Goal: Register for event/course

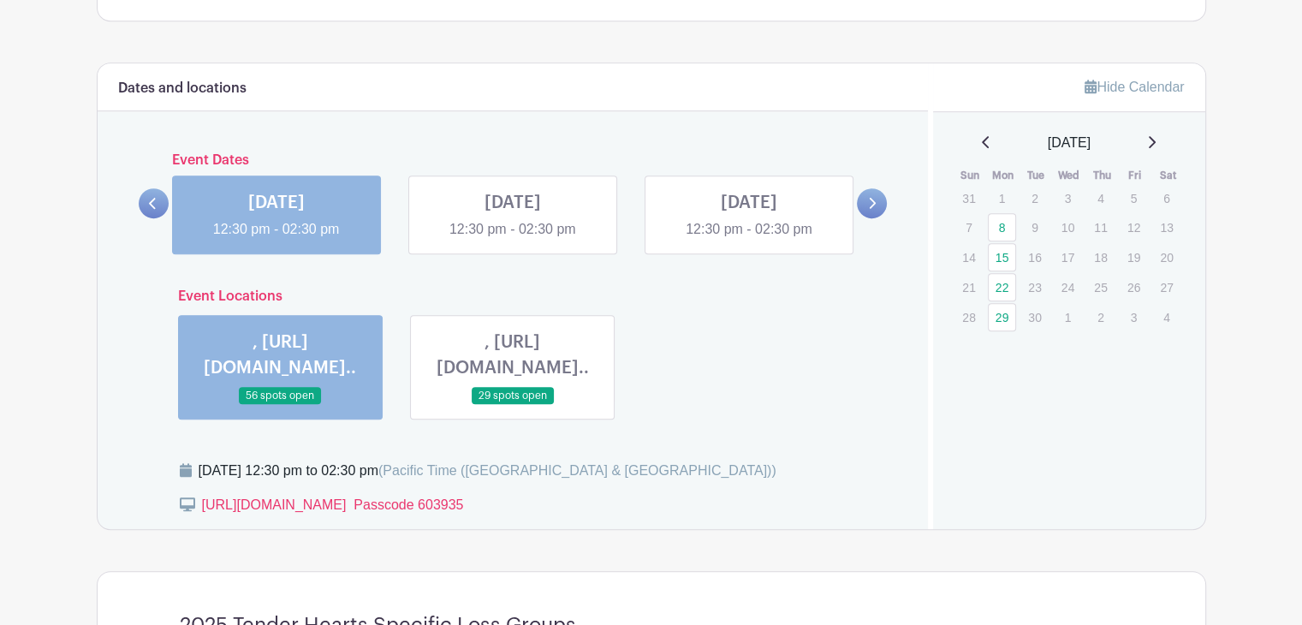
click at [276, 240] on link at bounding box center [276, 240] width 0 height 0
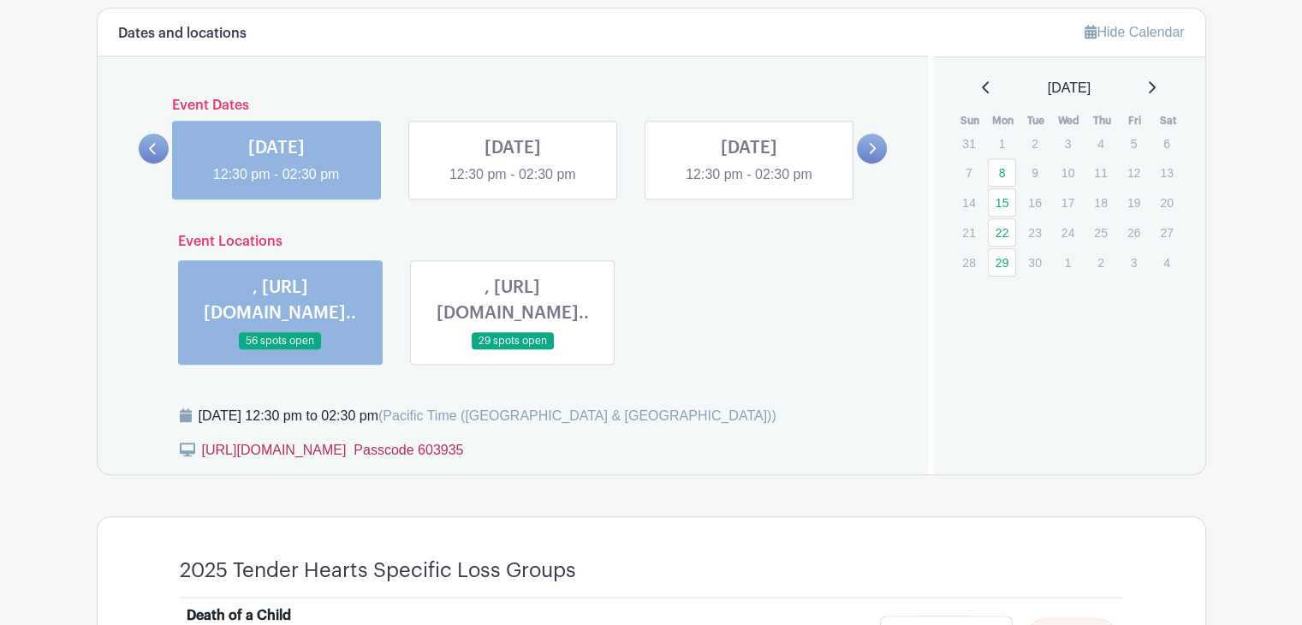
scroll to position [904, 0]
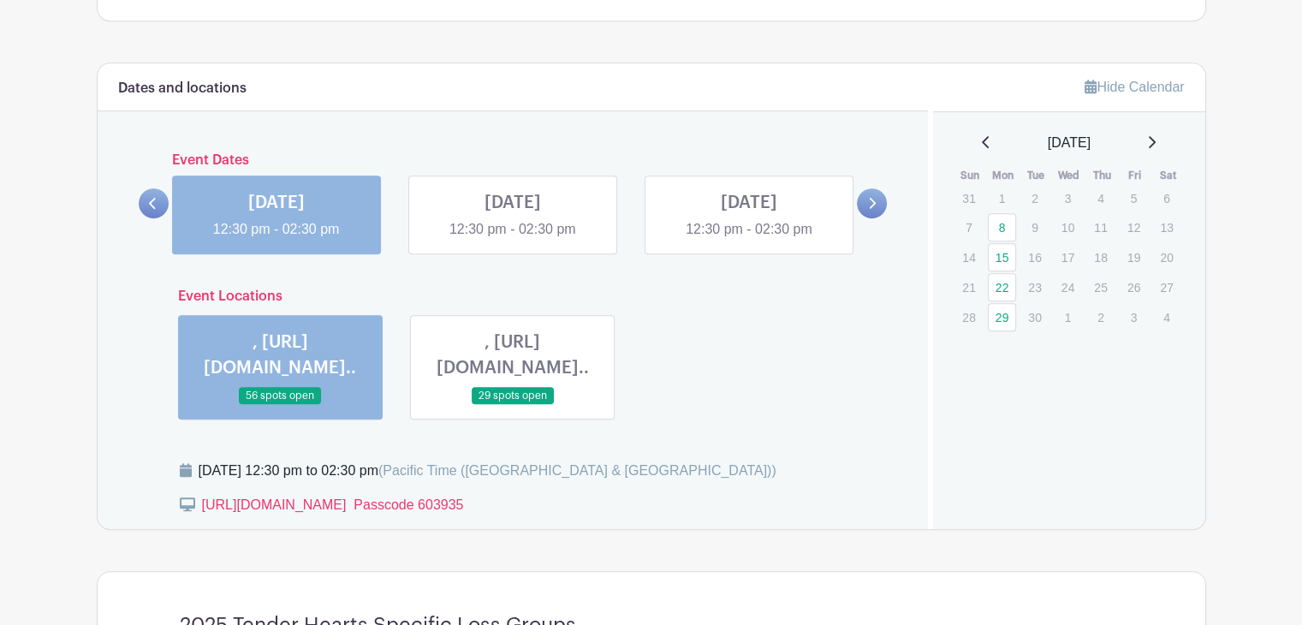
click at [276, 240] on link at bounding box center [276, 240] width 0 height 0
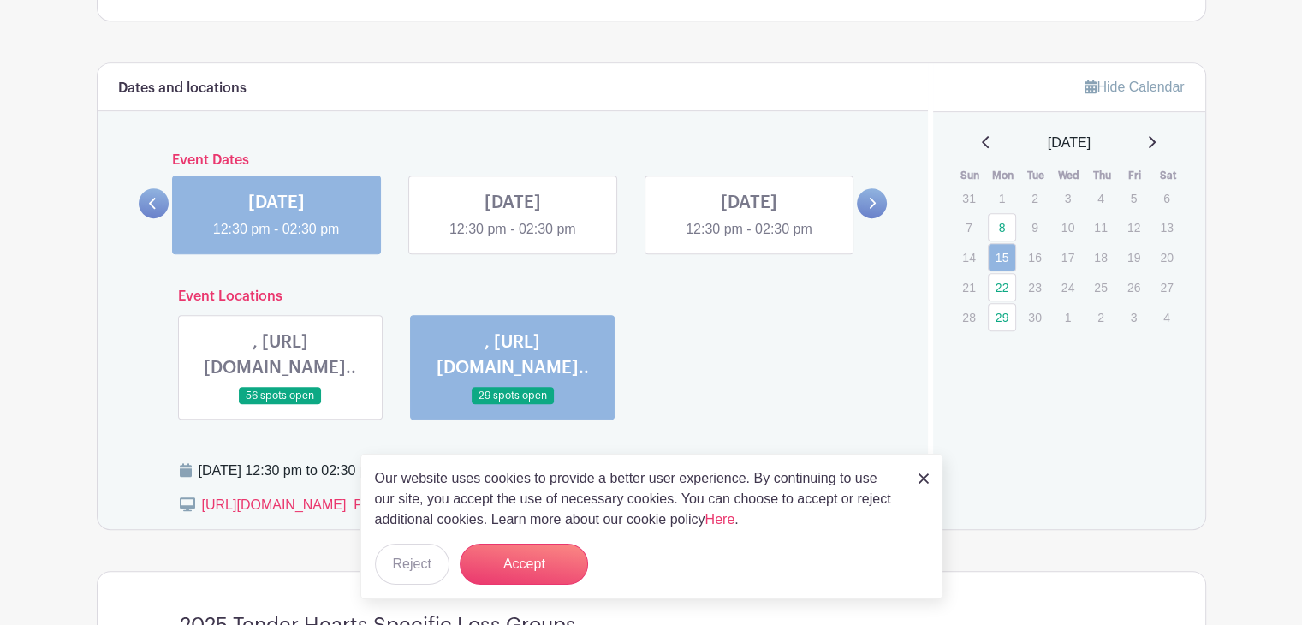
click at [276, 240] on link at bounding box center [276, 240] width 0 height 0
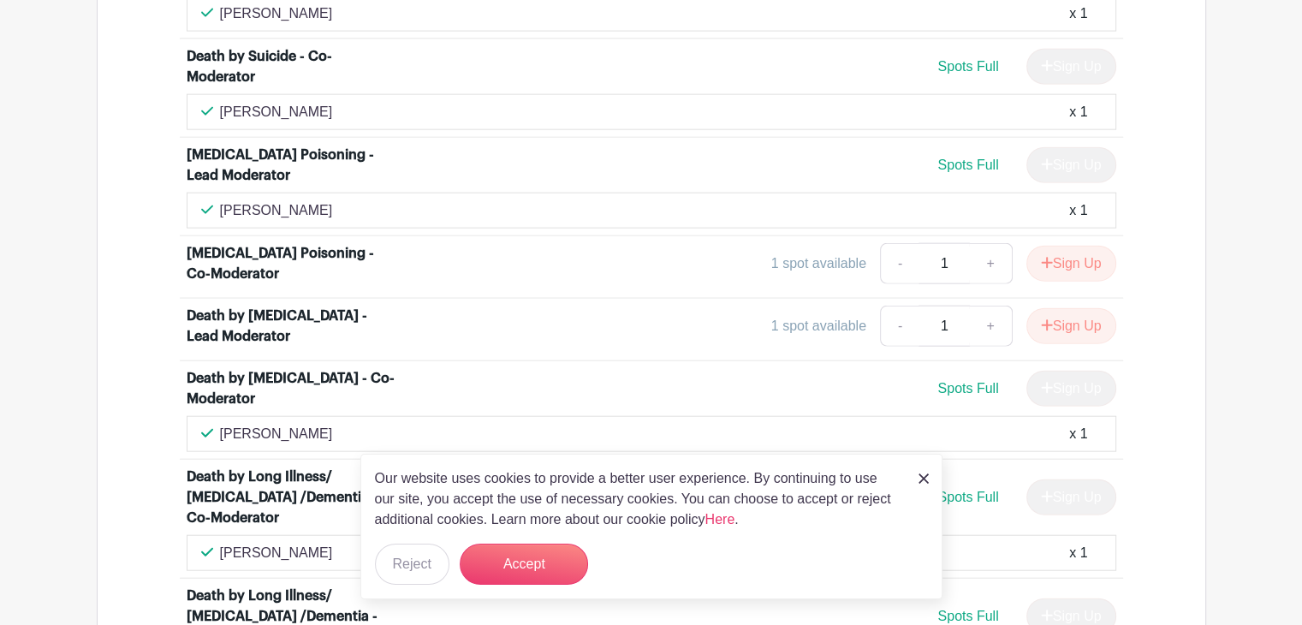
scroll to position [4071, 0]
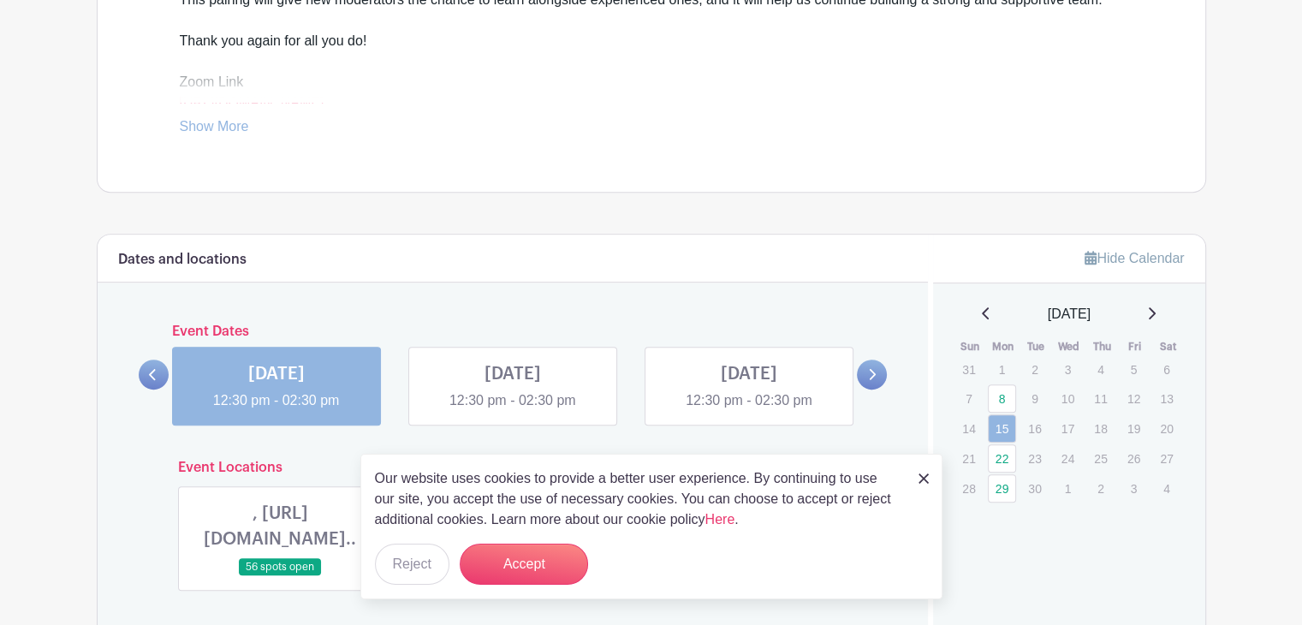
click at [526, 381] on div "[DATE] 12:30 pm - 02:30 pm [DATE] 12:30 pm - 02:30 pm [DATE] 12:30 pm - 02:30 pm" at bounding box center [513, 379] width 710 height 92
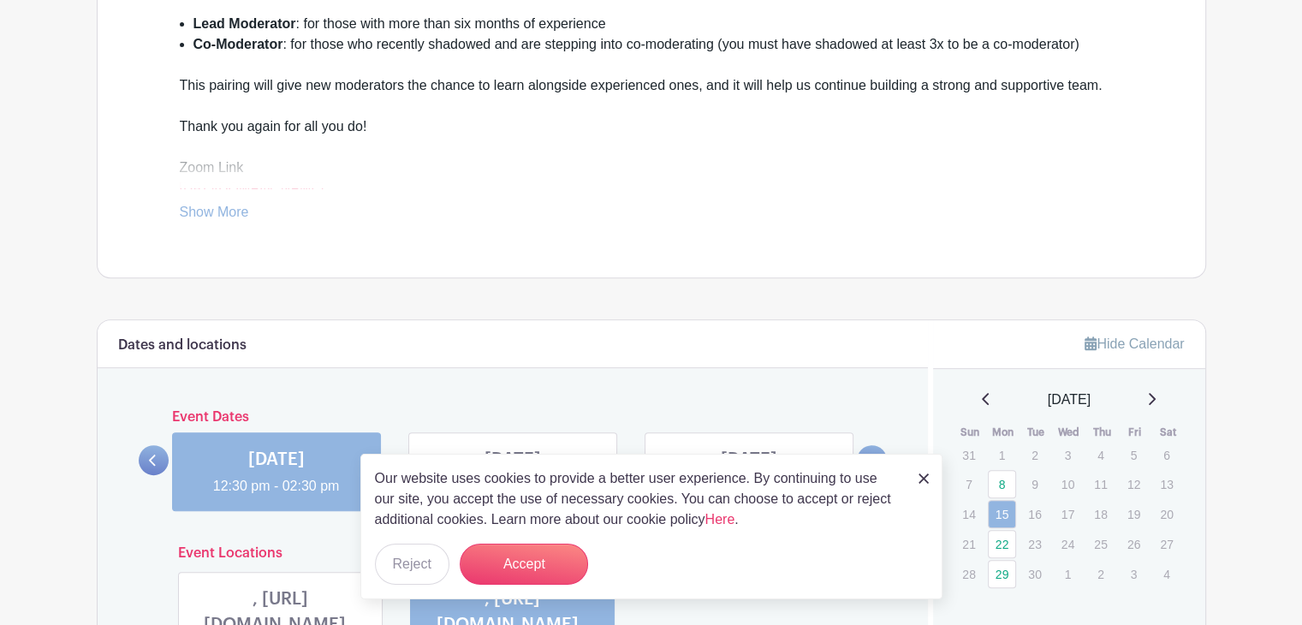
click at [526, 381] on div "Dates and locations Event Dates [DATE] 12:30 pm - 02:30 pm [DATE] 12:30 pm - 02…" at bounding box center [513, 553] width 831 height 466
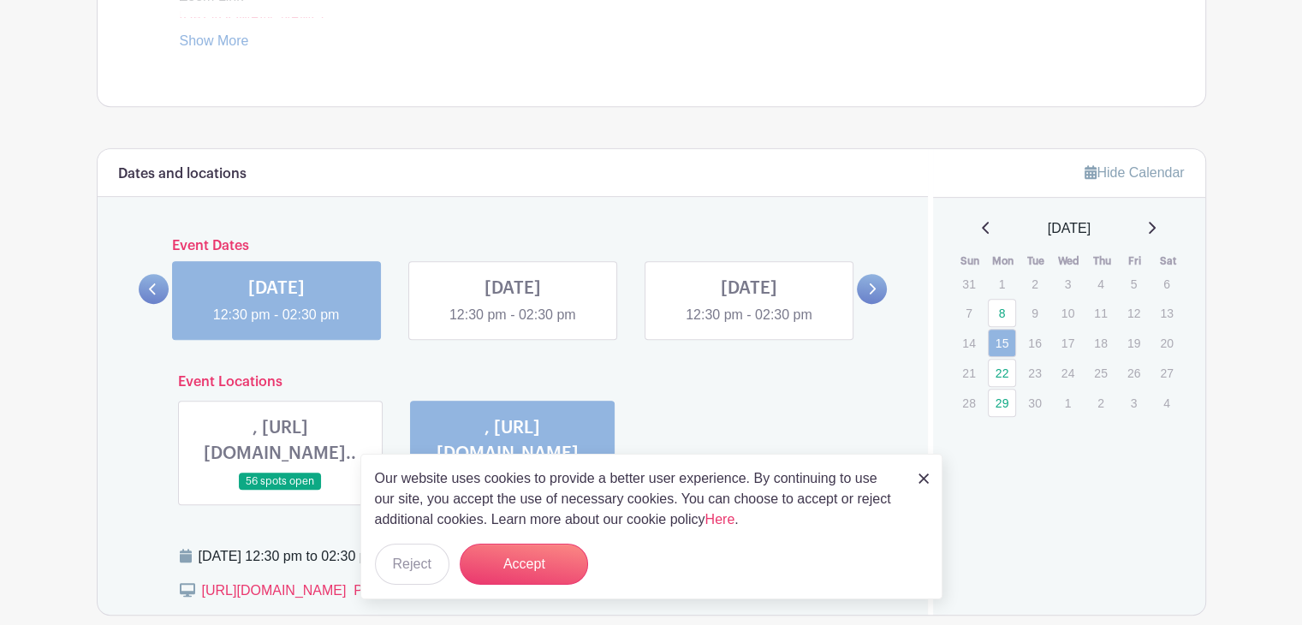
click at [513, 325] on link at bounding box center [513, 325] width 0 height 0
click at [562, 555] on button "Accept" at bounding box center [524, 564] width 128 height 41
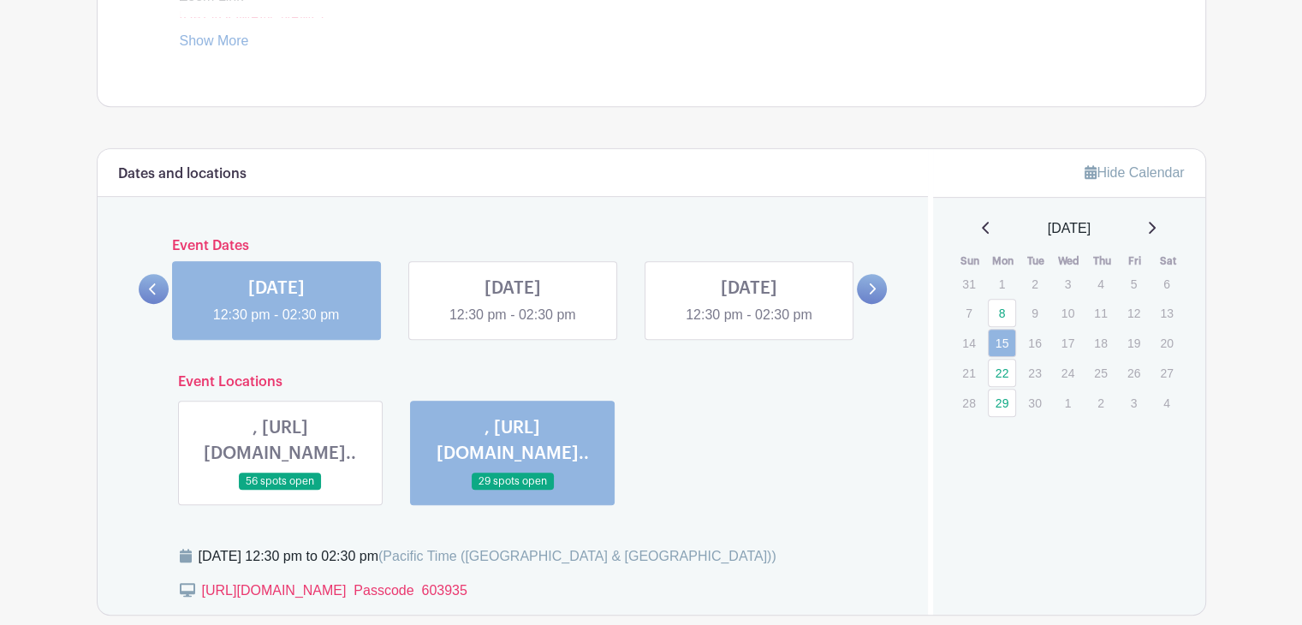
click at [513, 325] on link at bounding box center [513, 325] width 0 height 0
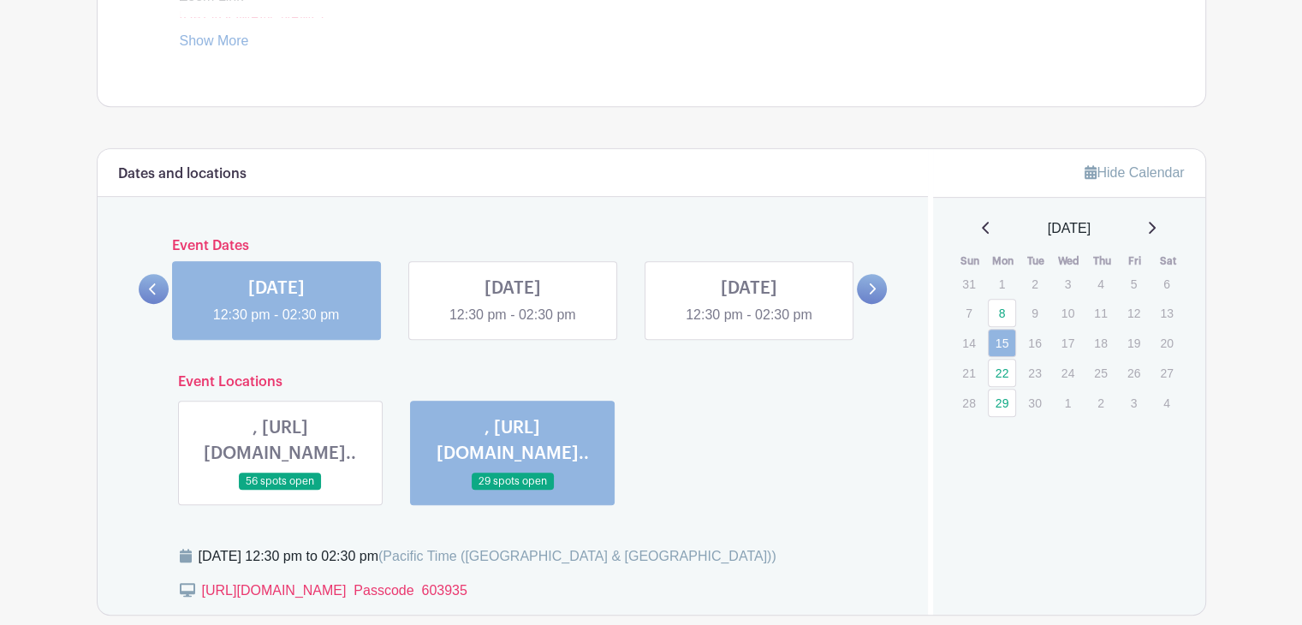
click at [276, 325] on link at bounding box center [276, 325] width 0 height 0
click at [872, 285] on icon at bounding box center [872, 288] width 8 height 13
click at [513, 325] on link at bounding box center [513, 325] width 0 height 0
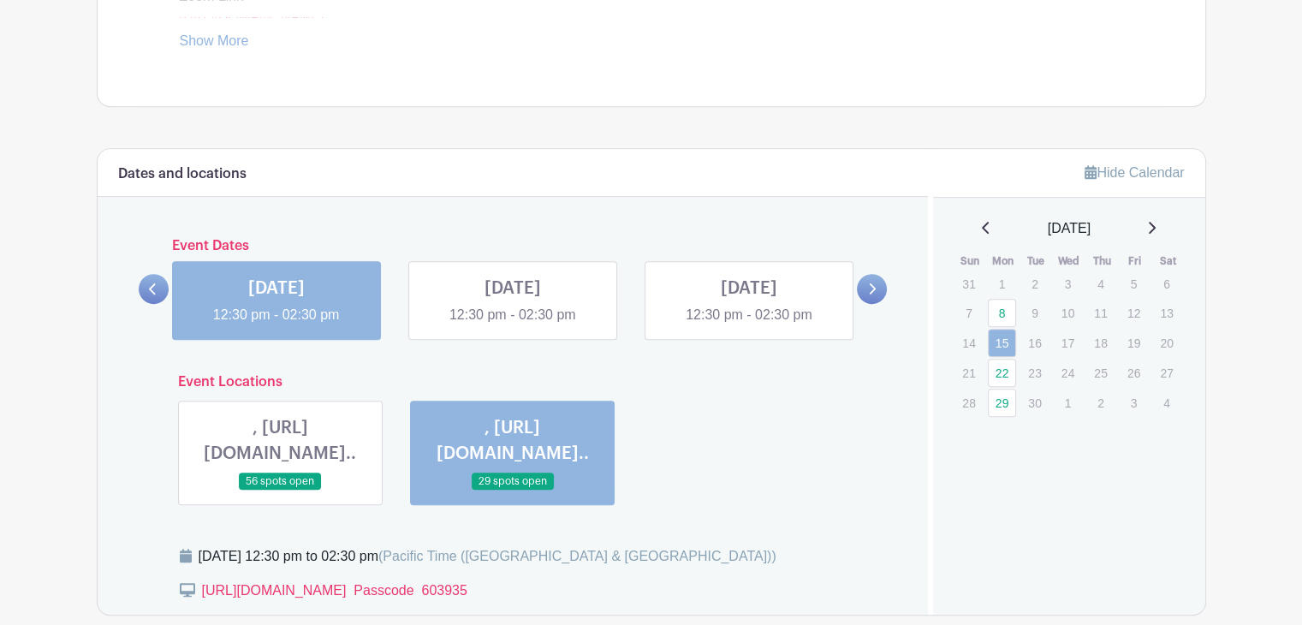
click at [513, 325] on link at bounding box center [513, 325] width 0 height 0
click at [873, 282] on icon at bounding box center [872, 288] width 8 height 13
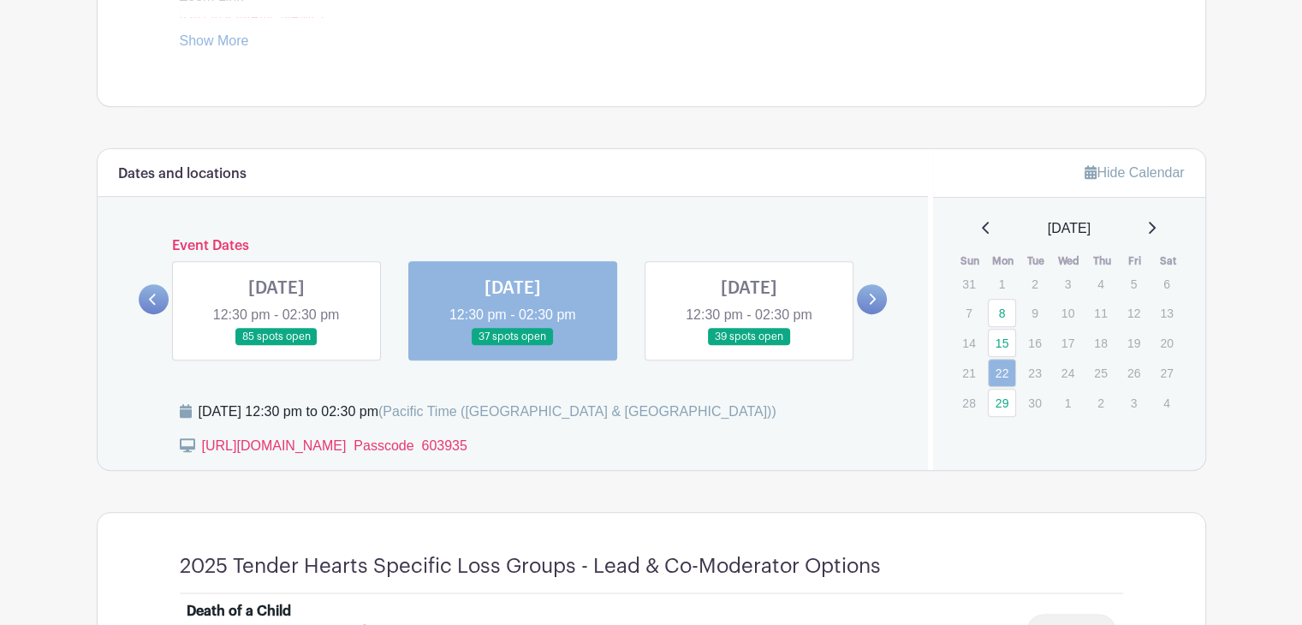
click at [874, 296] on icon at bounding box center [873, 299] width 7 height 11
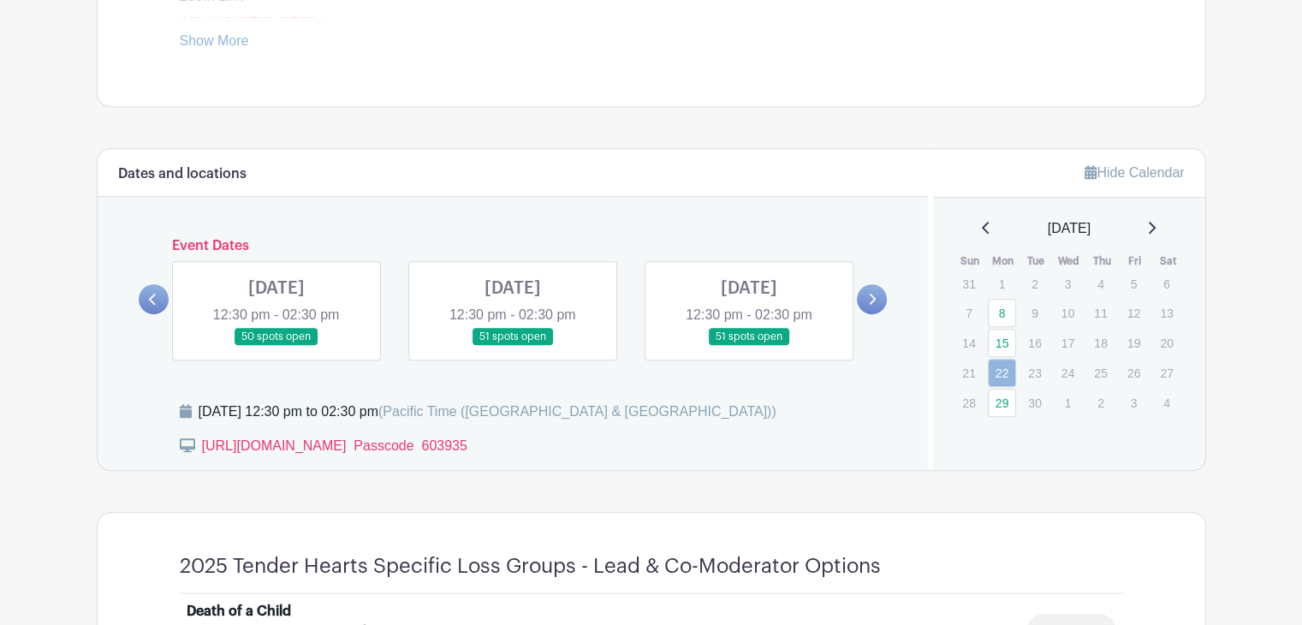
click at [513, 346] on link at bounding box center [513, 346] width 0 height 0
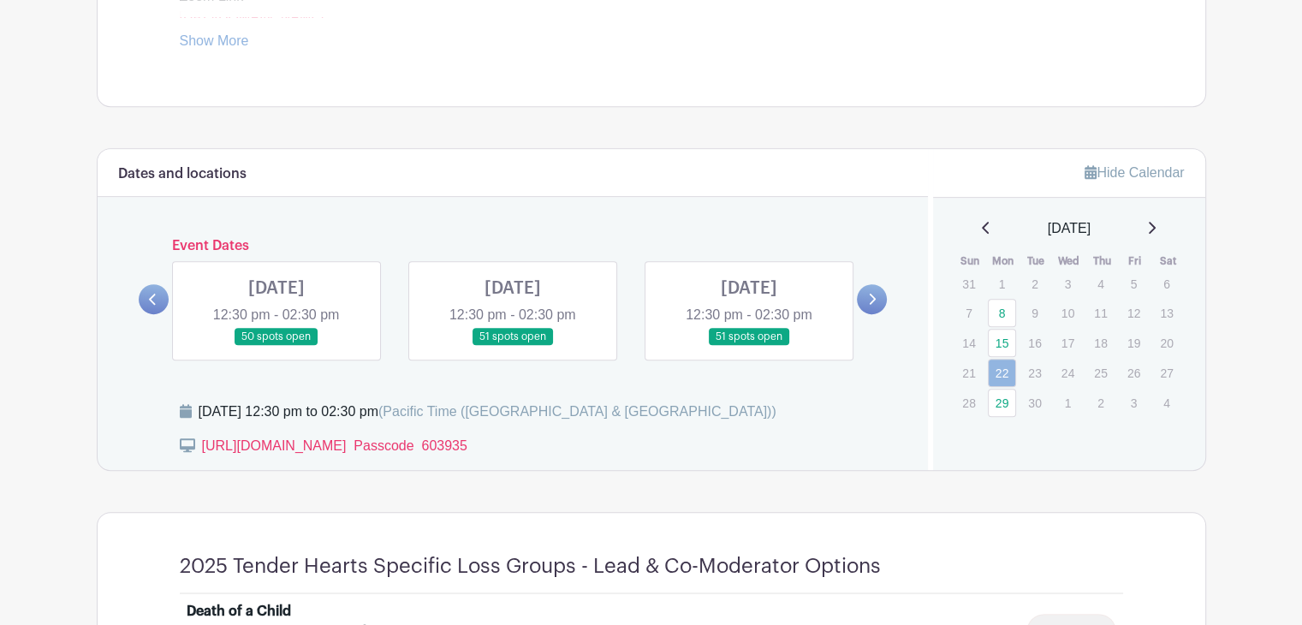
click at [513, 346] on link at bounding box center [513, 346] width 0 height 0
click at [872, 297] on icon at bounding box center [872, 299] width 8 height 13
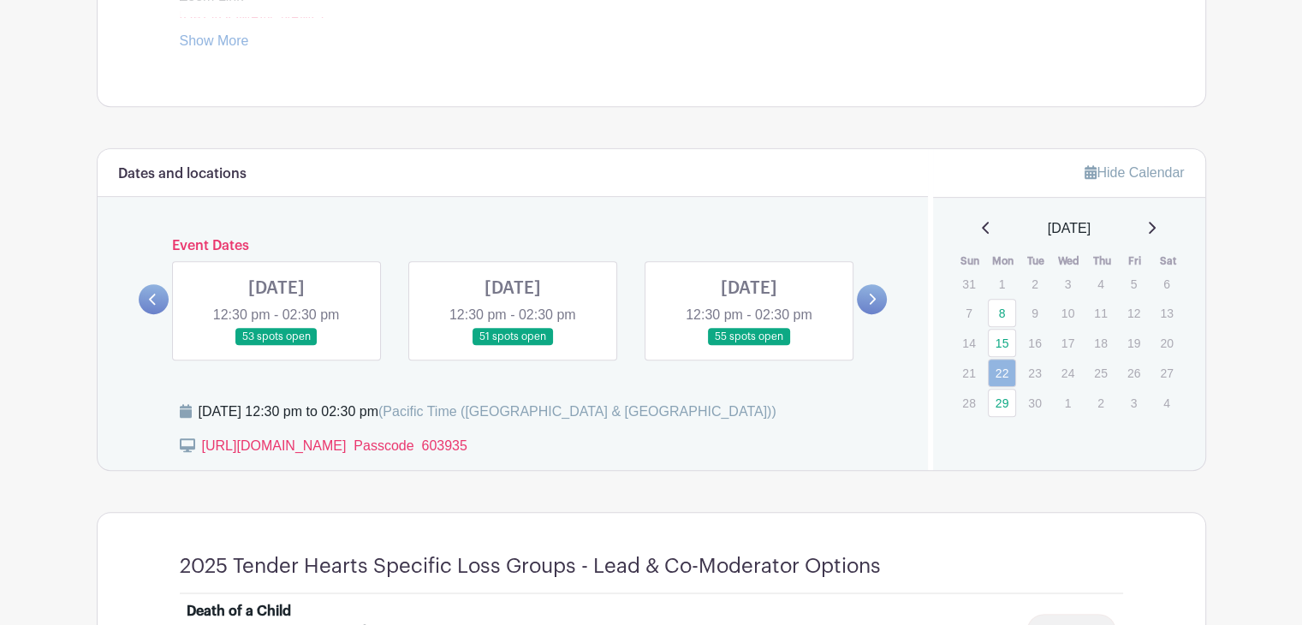
click at [872, 297] on icon at bounding box center [872, 299] width 8 height 13
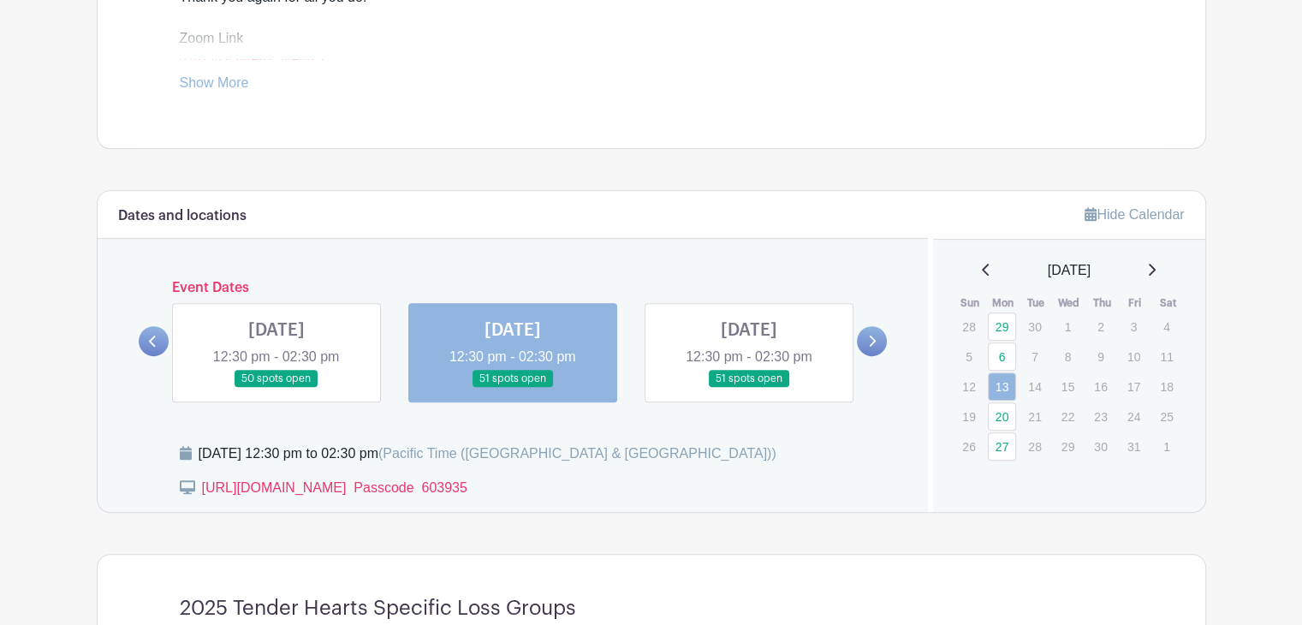
scroll to position [818, 0]
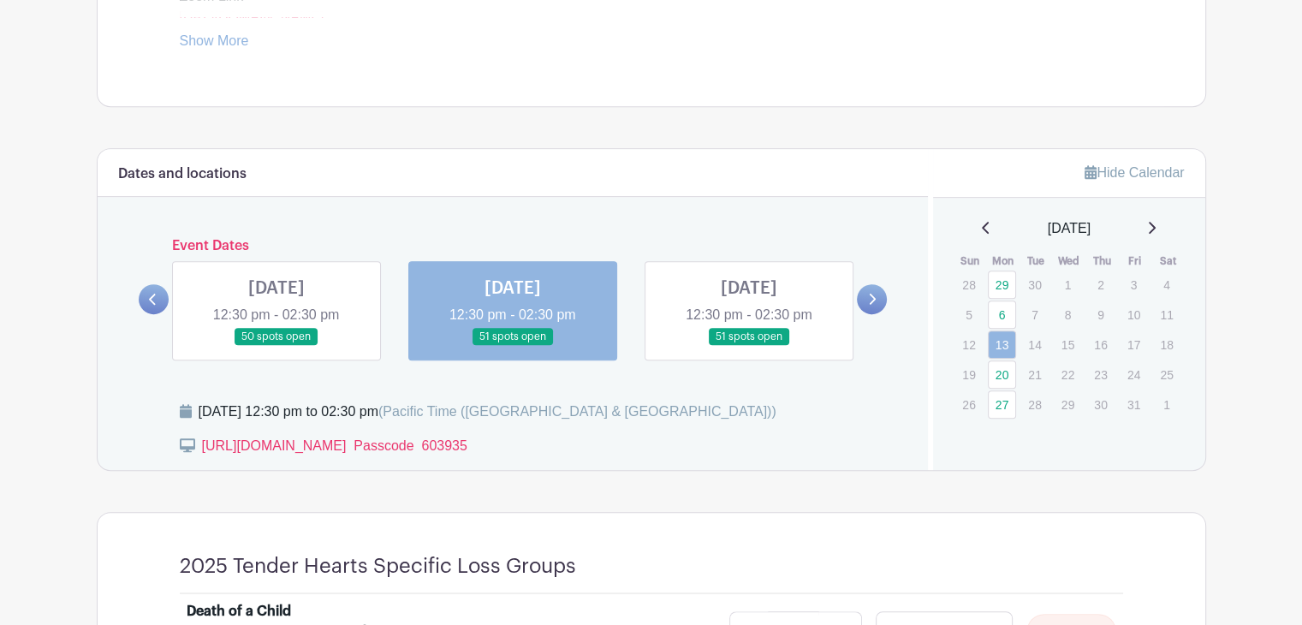
click at [147, 290] on link at bounding box center [154, 299] width 30 height 30
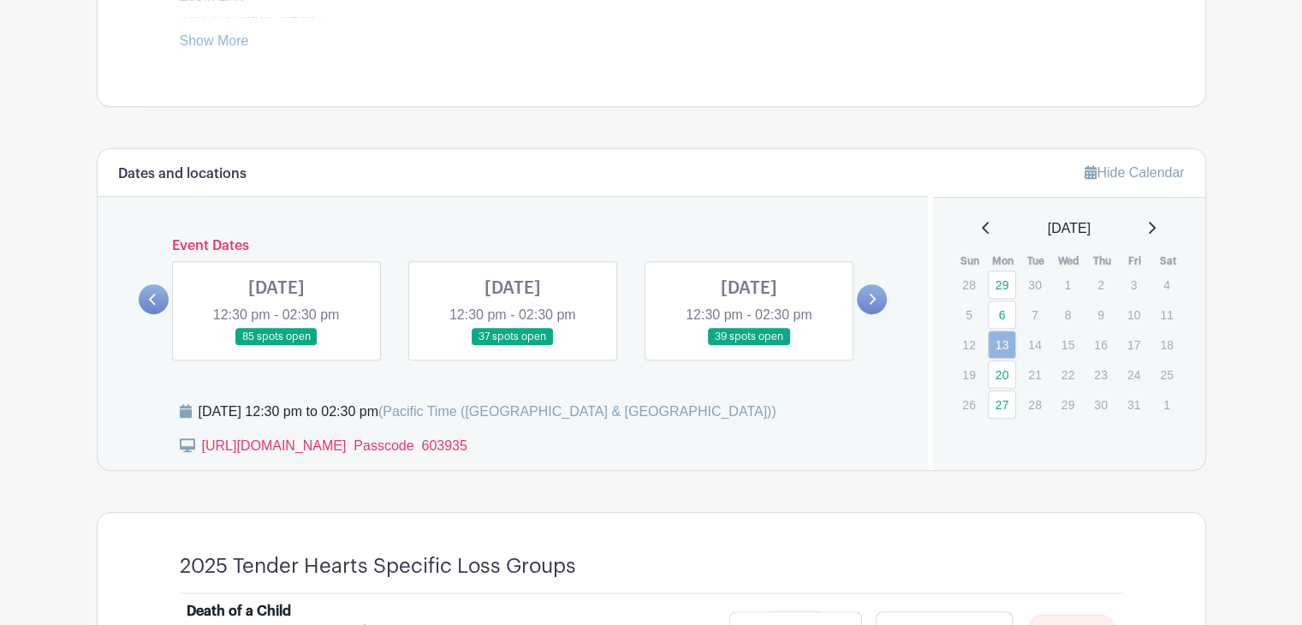
click at [147, 290] on link at bounding box center [154, 299] width 30 height 30
click at [147, 288] on link at bounding box center [154, 299] width 30 height 30
click at [873, 293] on icon at bounding box center [872, 299] width 8 height 13
click at [871, 294] on icon at bounding box center [873, 299] width 7 height 11
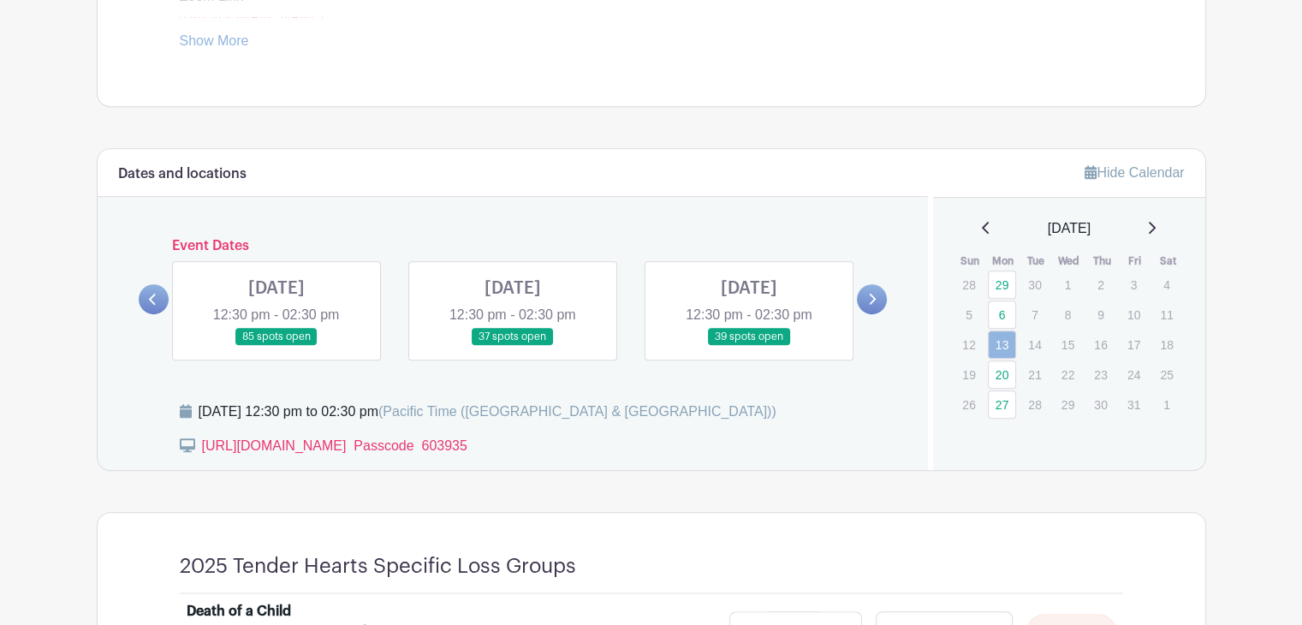
click at [513, 346] on link at bounding box center [513, 346] width 0 height 0
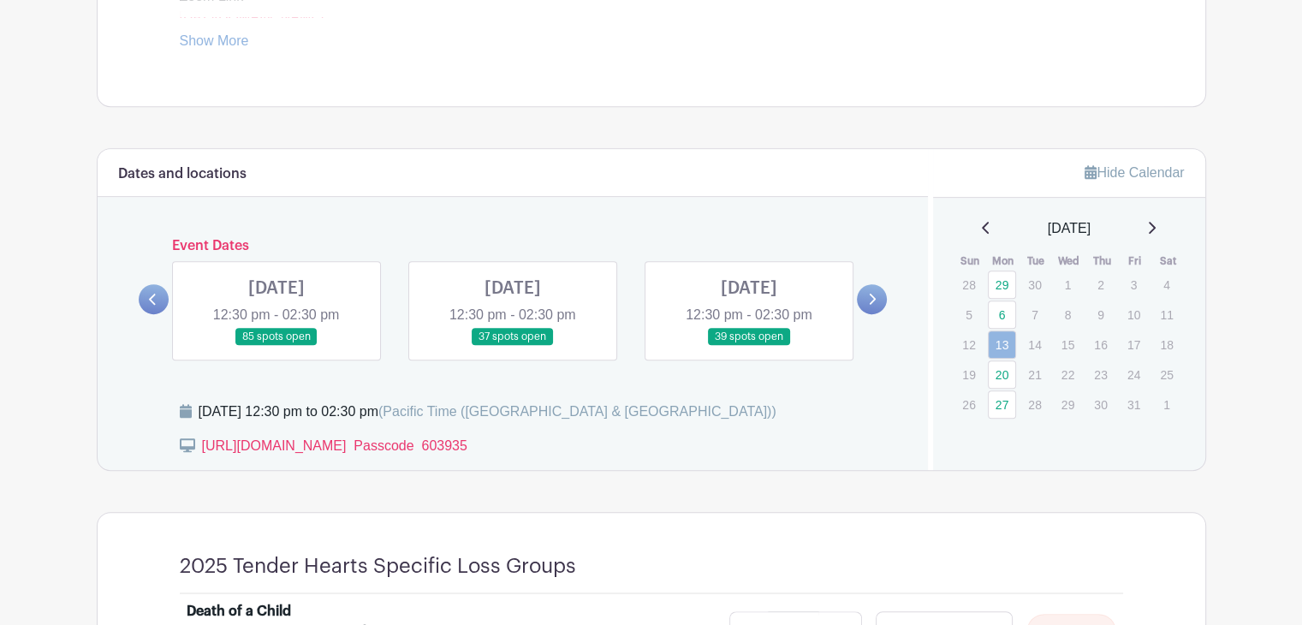
click at [513, 346] on link at bounding box center [513, 346] width 0 height 0
click at [276, 346] on link at bounding box center [276, 346] width 0 height 0
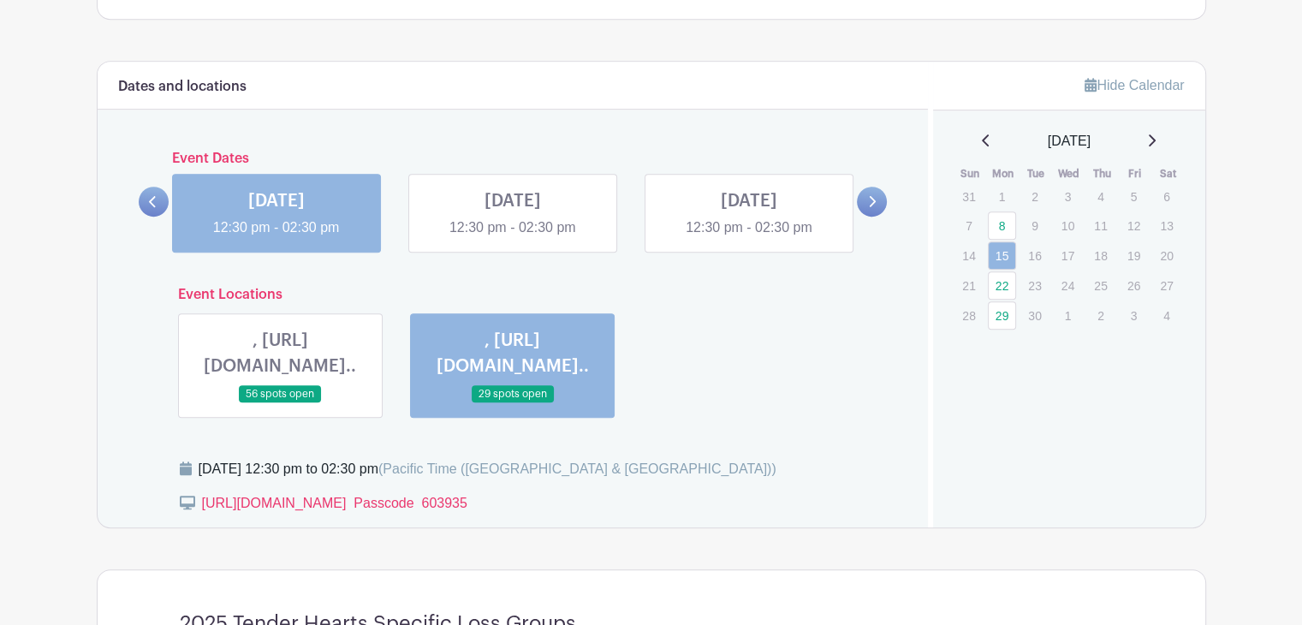
scroll to position [904, 0]
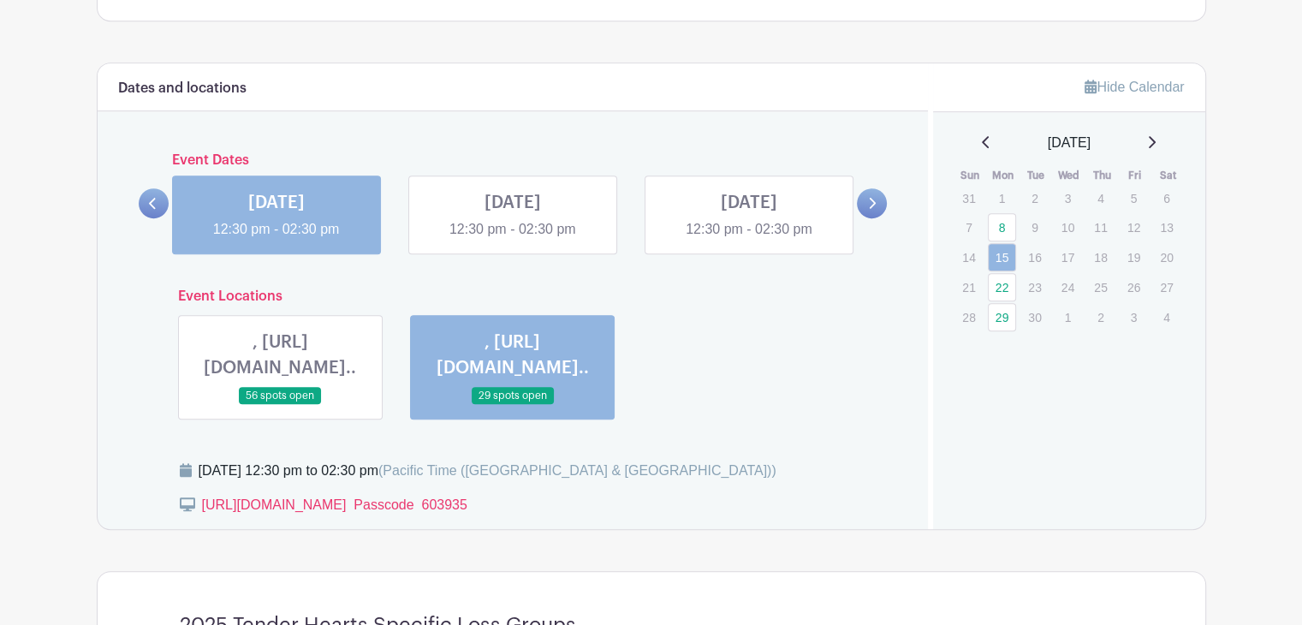
click at [513, 240] on link at bounding box center [513, 240] width 0 height 0
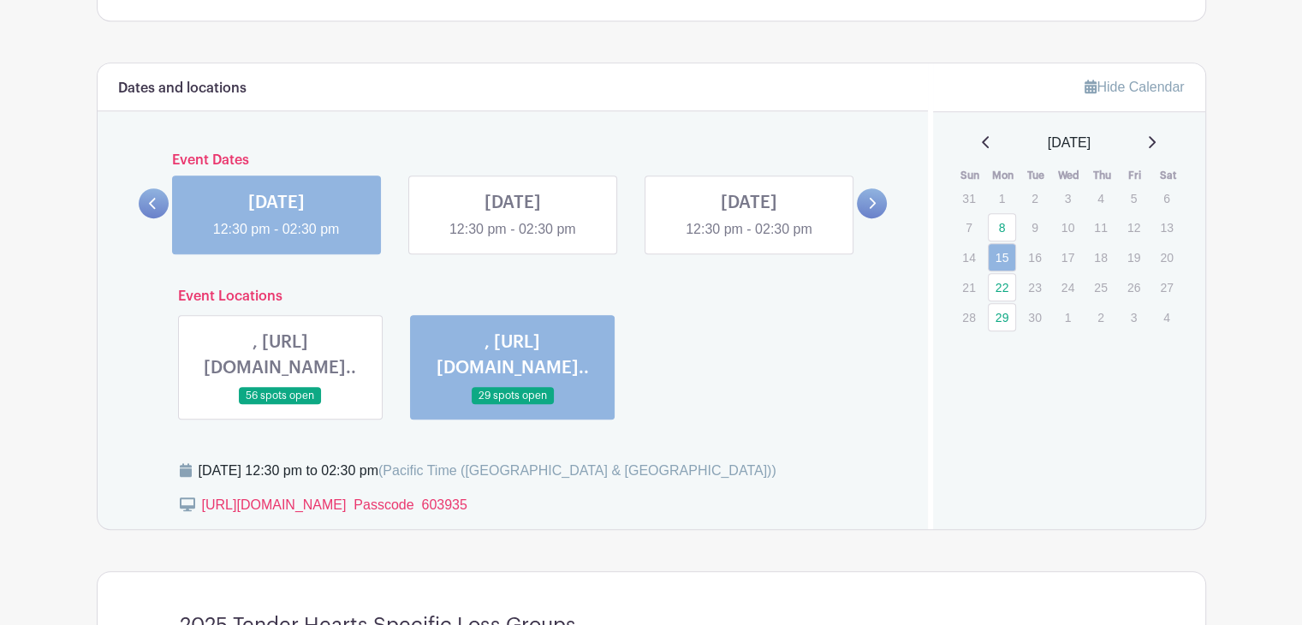
click at [513, 240] on link at bounding box center [513, 240] width 0 height 0
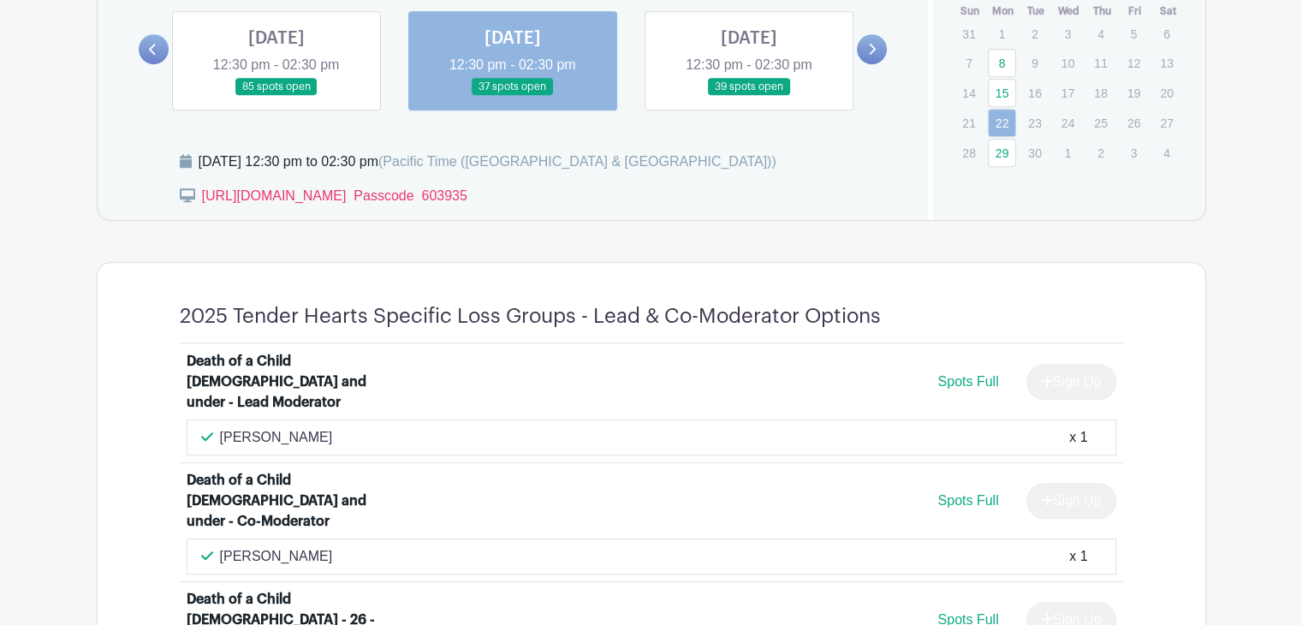
scroll to position [733, 0]
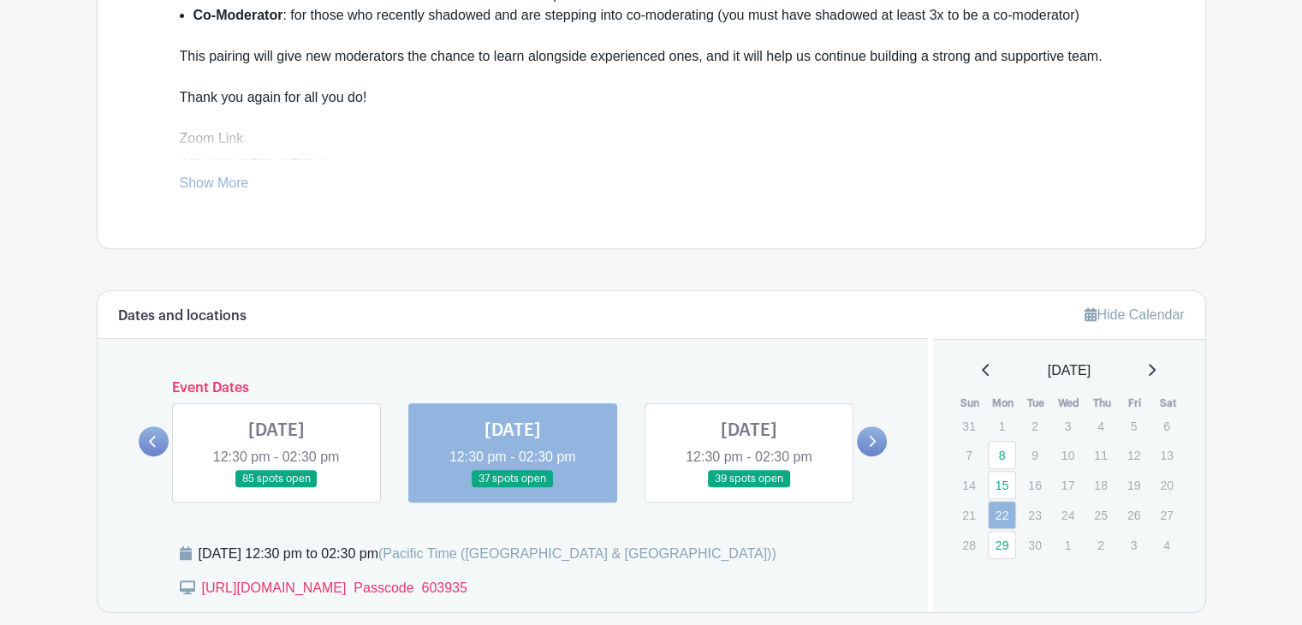
click at [870, 382] on div "Dates and locations Event Dates [DATE] 12:30 pm - 02:30 pm 305 spots open [DATE…" at bounding box center [513, 451] width 831 height 321
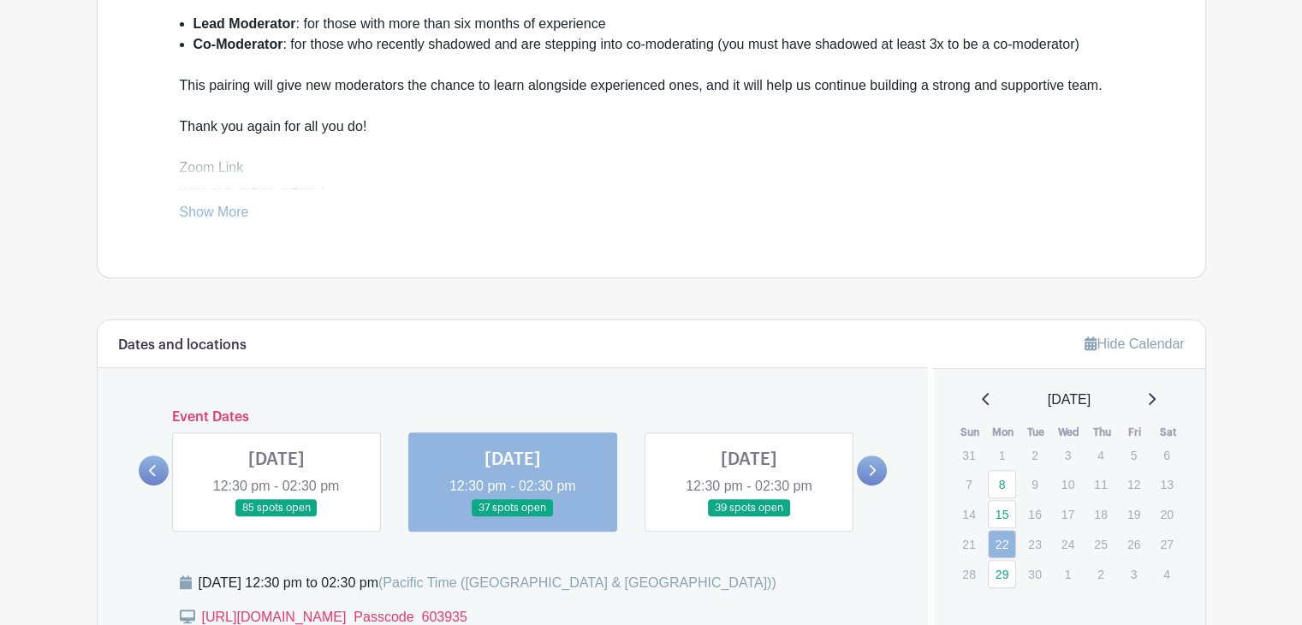
click at [870, 464] on icon at bounding box center [872, 470] width 8 height 13
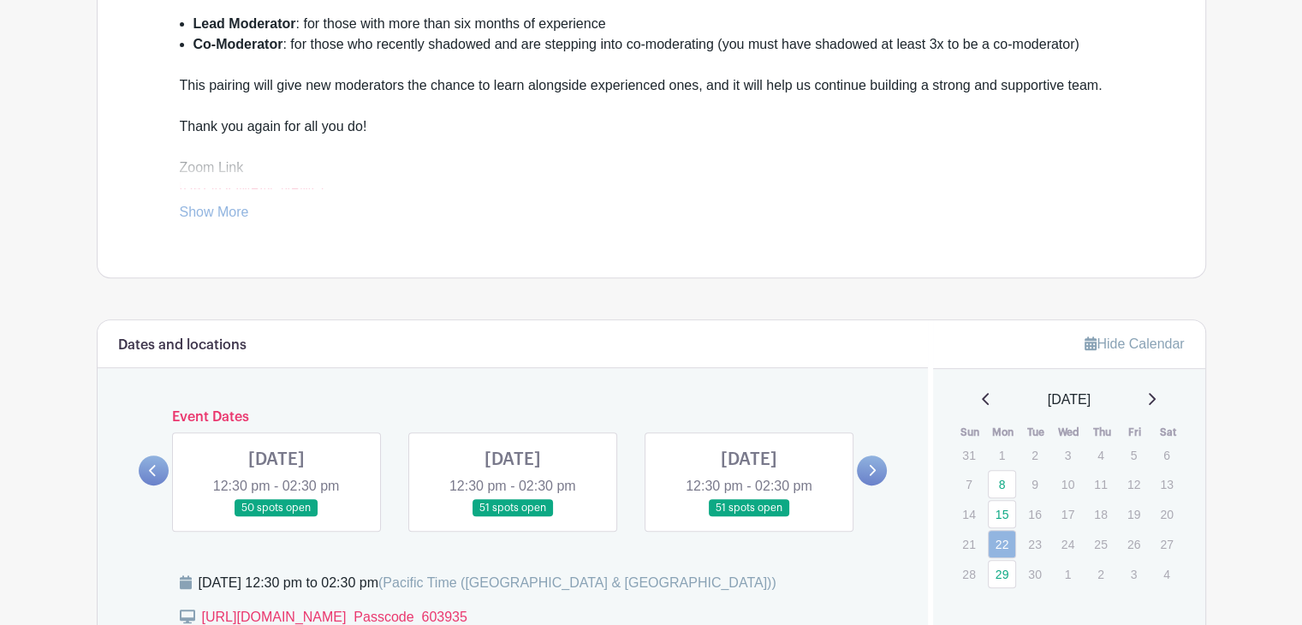
click at [513, 517] on link at bounding box center [513, 517] width 0 height 0
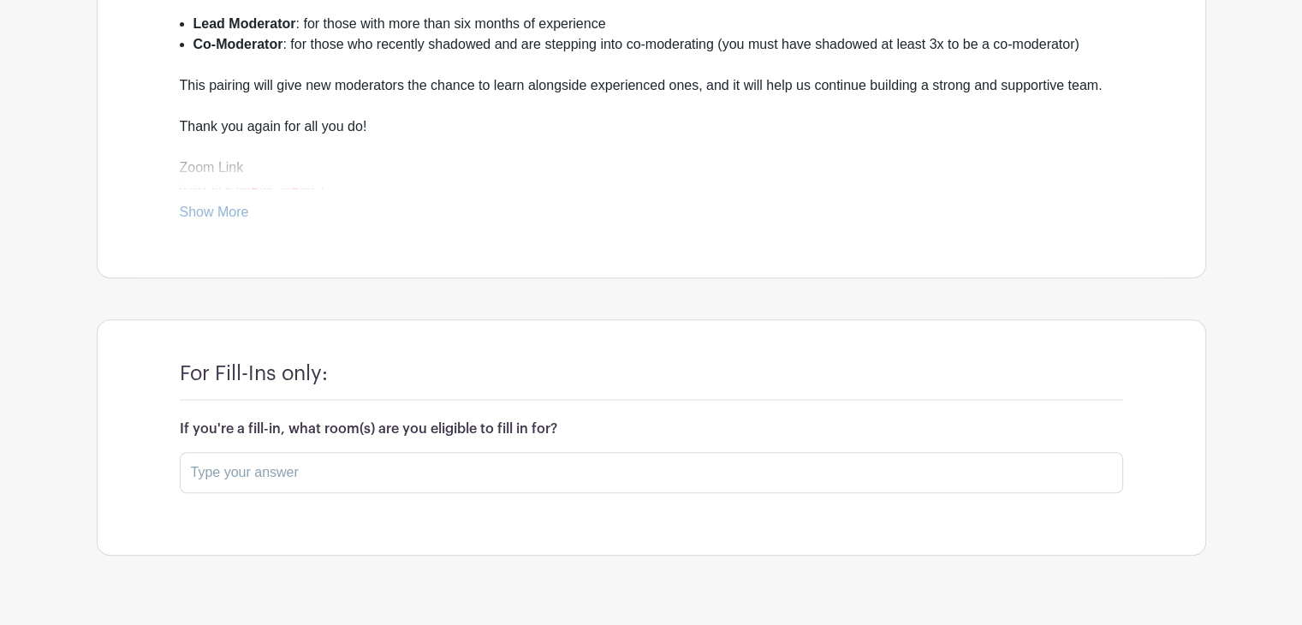
click at [522, 493] on div "For Fill-Ins only: If you're a fill-in, what room(s) are you eligible to fill i…" at bounding box center [651, 437] width 1025 height 235
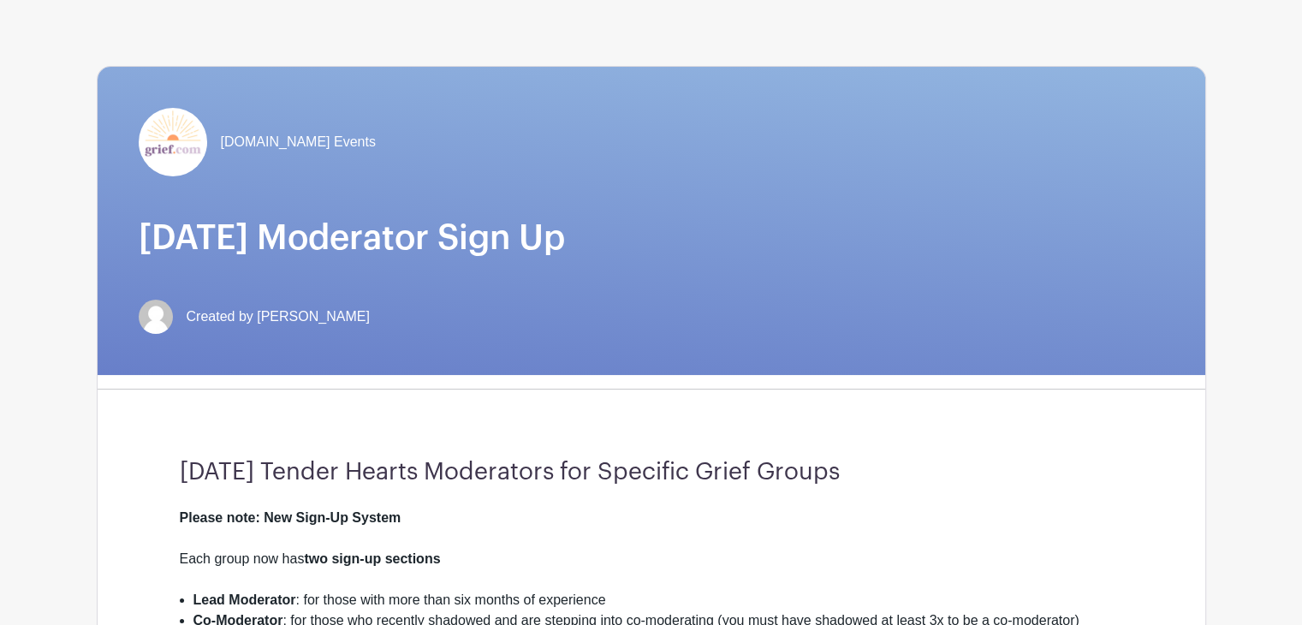
scroll to position [0, 0]
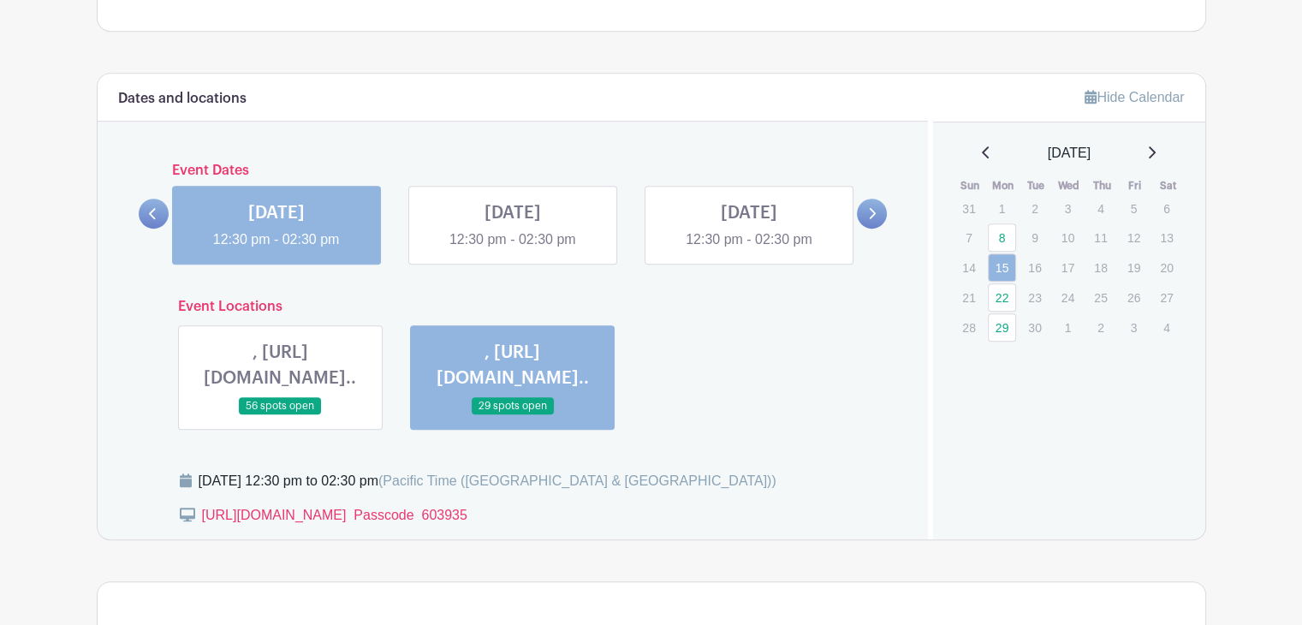
scroll to position [904, 0]
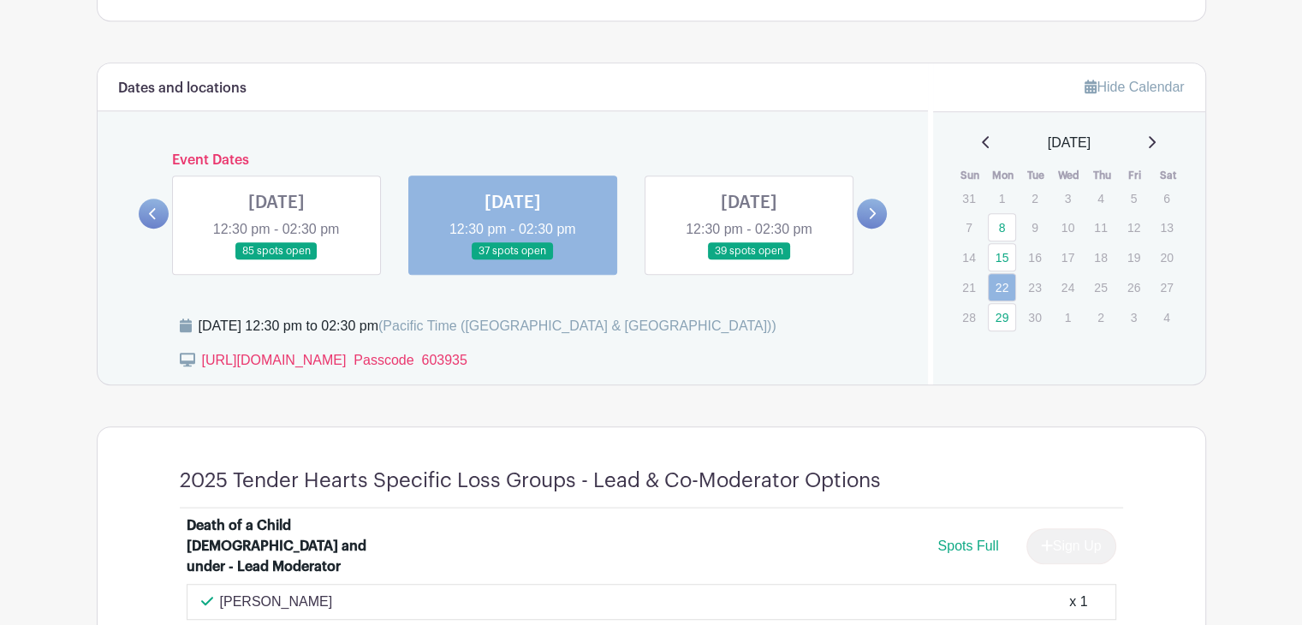
click at [871, 199] on link at bounding box center [872, 214] width 30 height 30
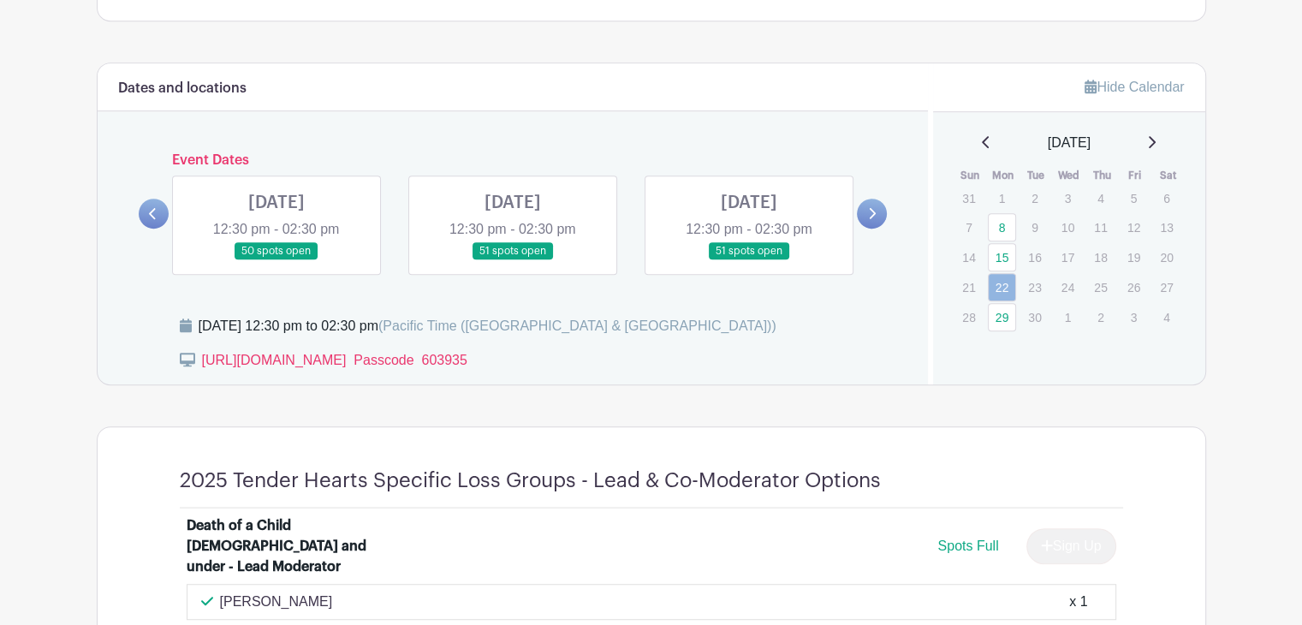
click at [513, 260] on link at bounding box center [513, 260] width 0 height 0
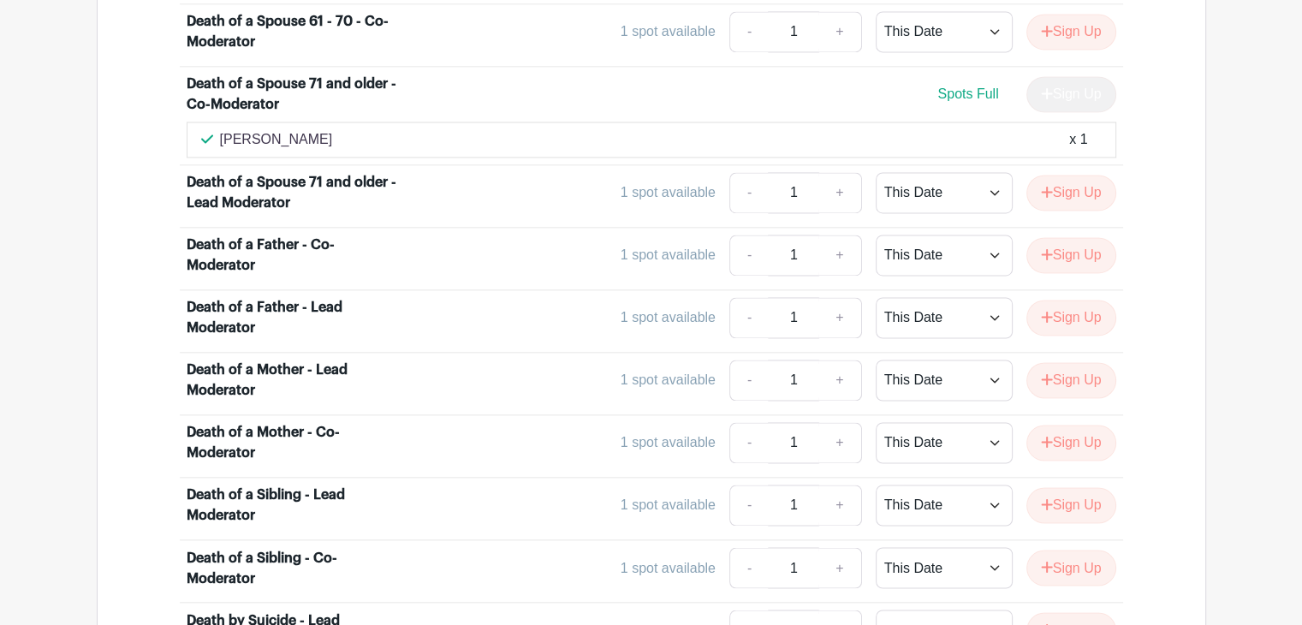
scroll to position [2701, 0]
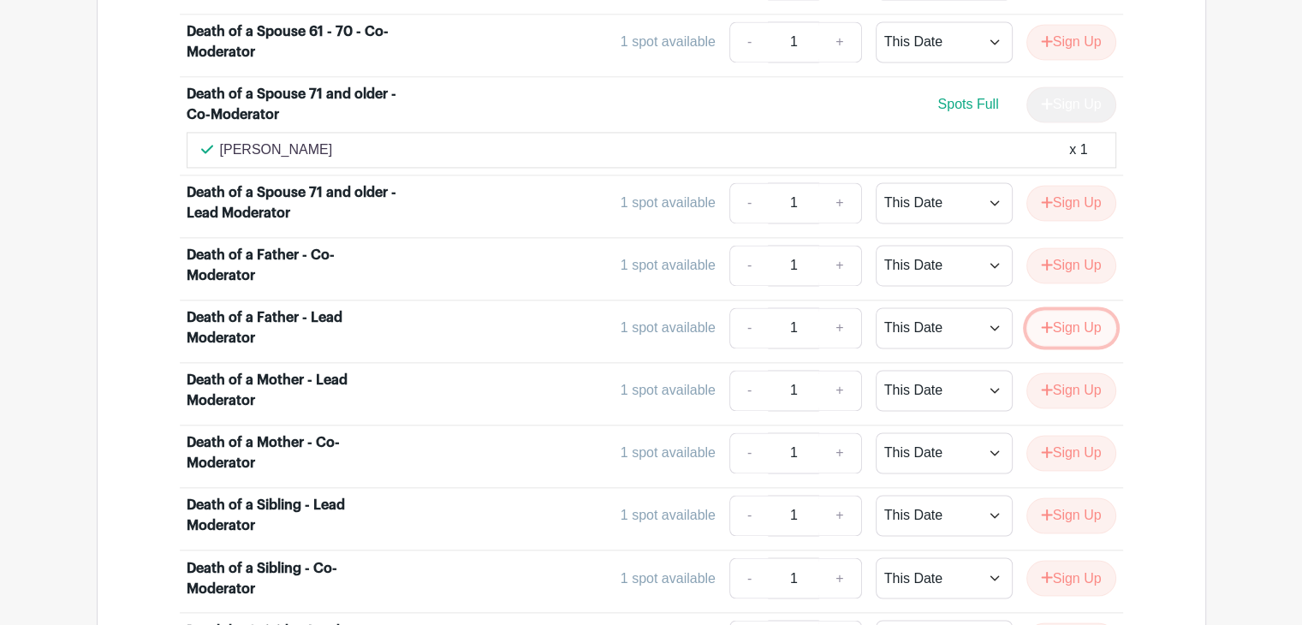
click at [1065, 310] on button "Sign Up" at bounding box center [1071, 328] width 90 height 36
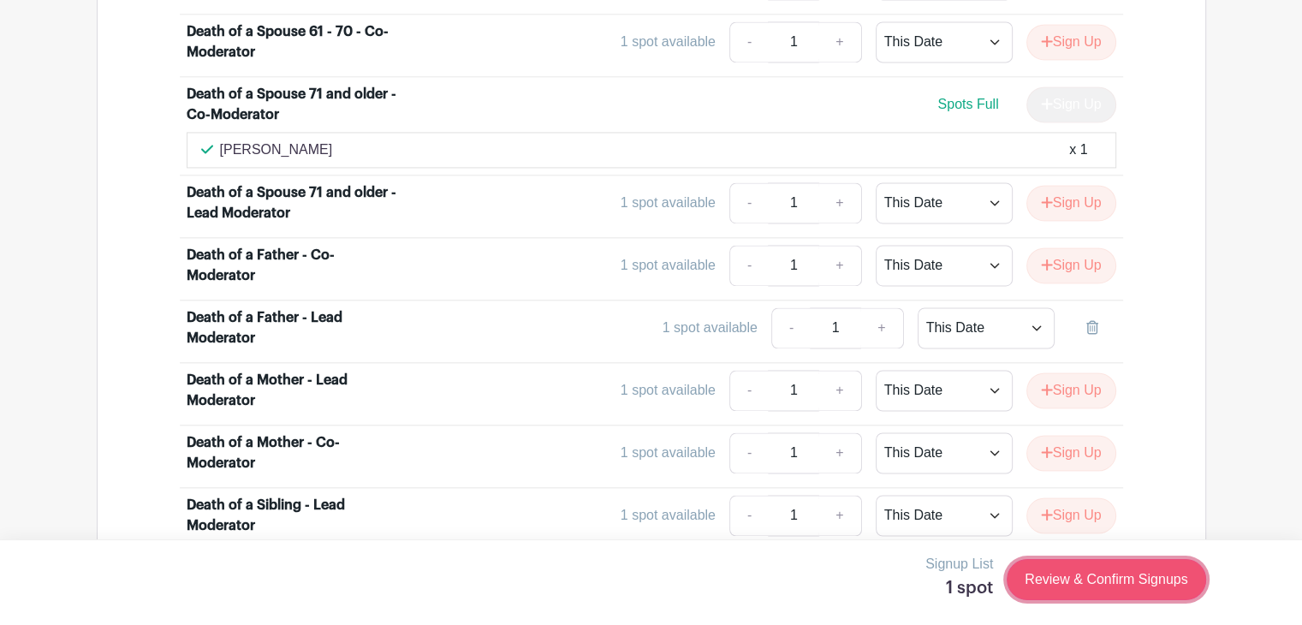
click at [1087, 576] on link "Review & Confirm Signups" at bounding box center [1106, 579] width 199 height 41
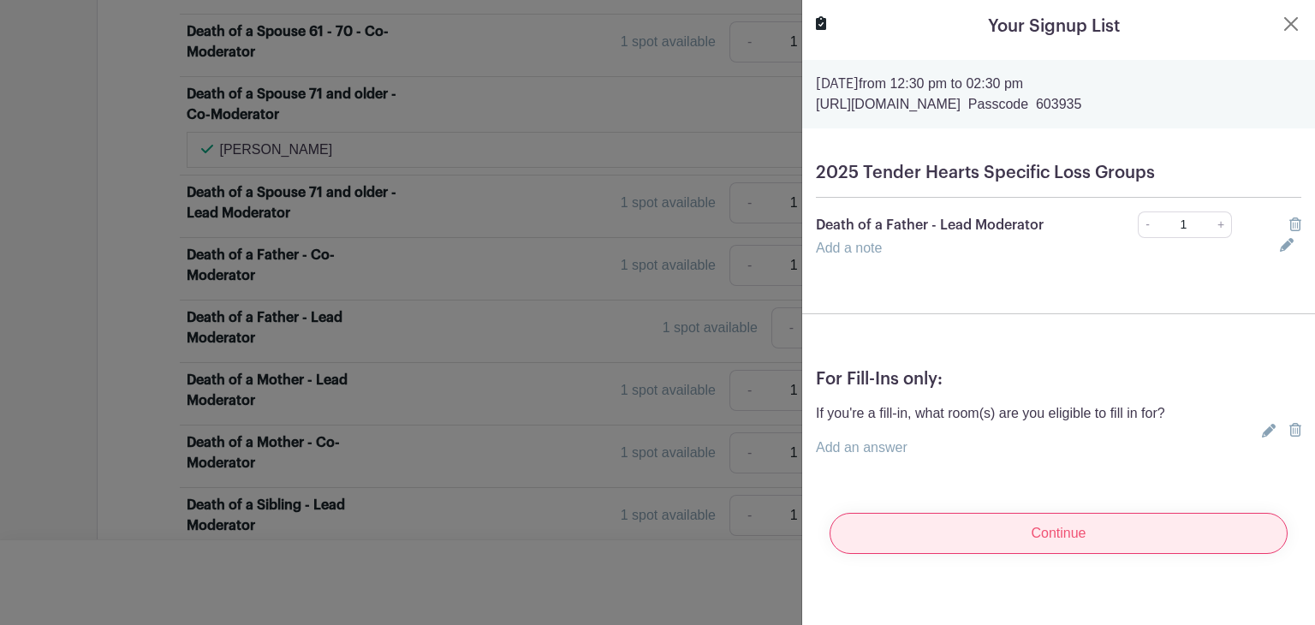
click at [1019, 537] on input "Continue" at bounding box center [1058, 533] width 458 height 41
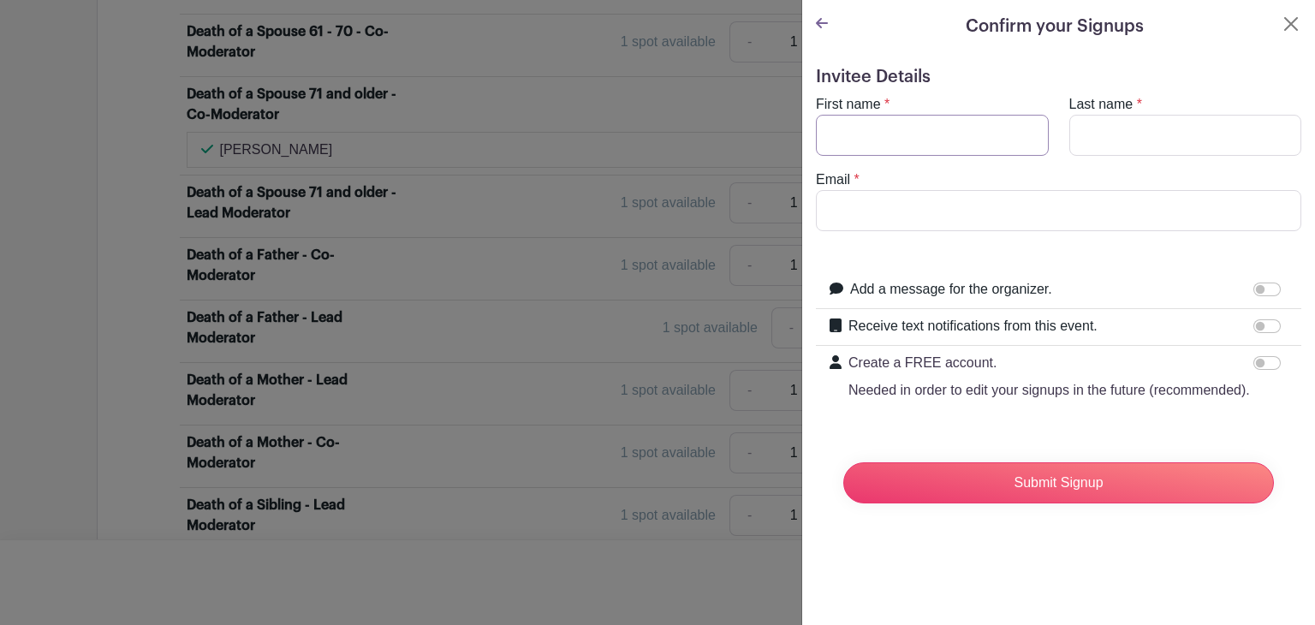
click at [901, 131] on input "First name" at bounding box center [932, 135] width 233 height 41
type input "[PERSON_NAME]"
type input "[EMAIL_ADDRESS][DOMAIN_NAME]"
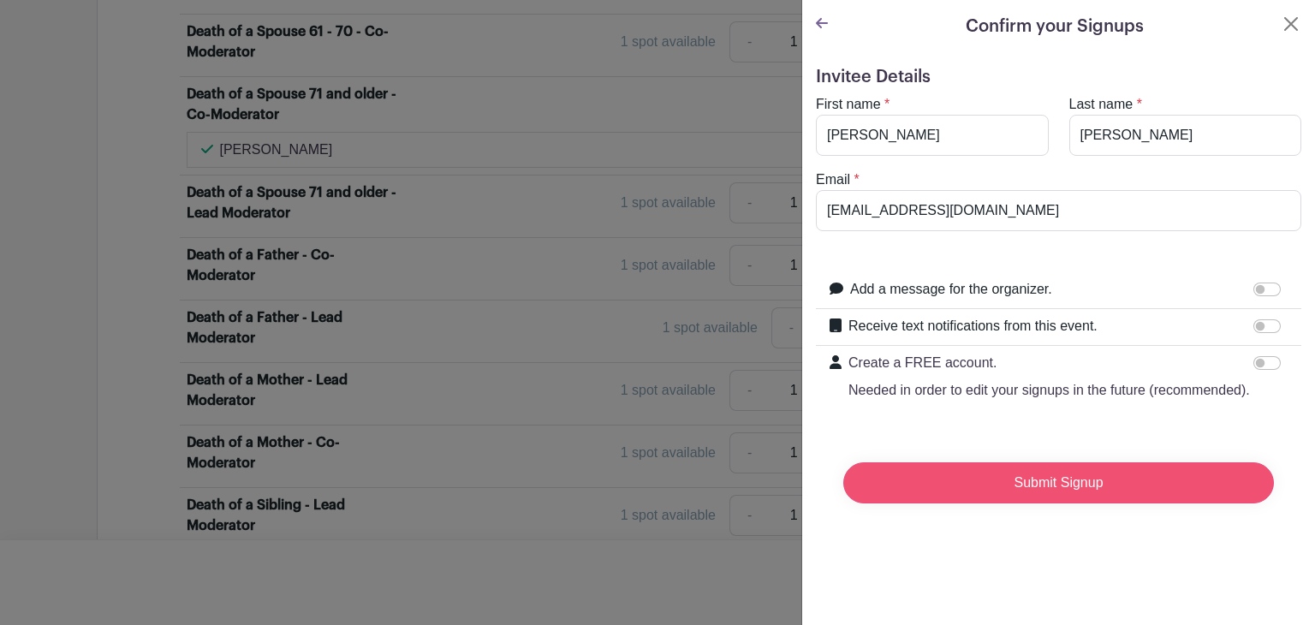
click at [1021, 501] on input "Submit Signup" at bounding box center [1058, 482] width 431 height 41
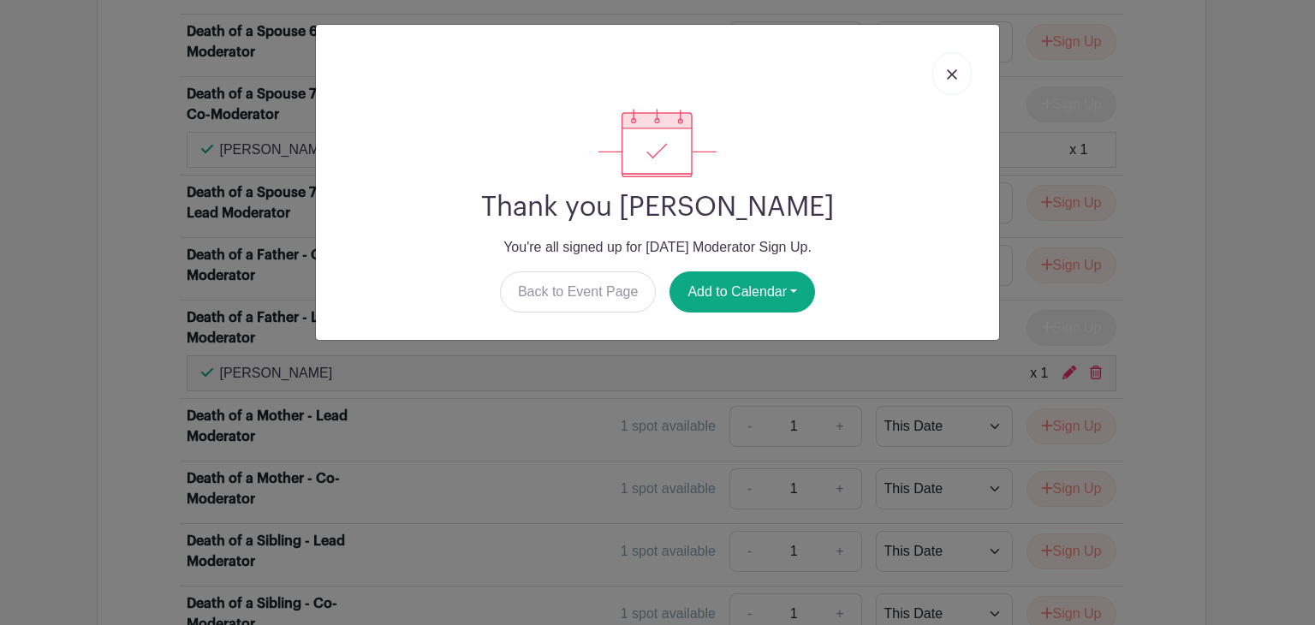
click at [948, 69] on img at bounding box center [952, 74] width 10 height 10
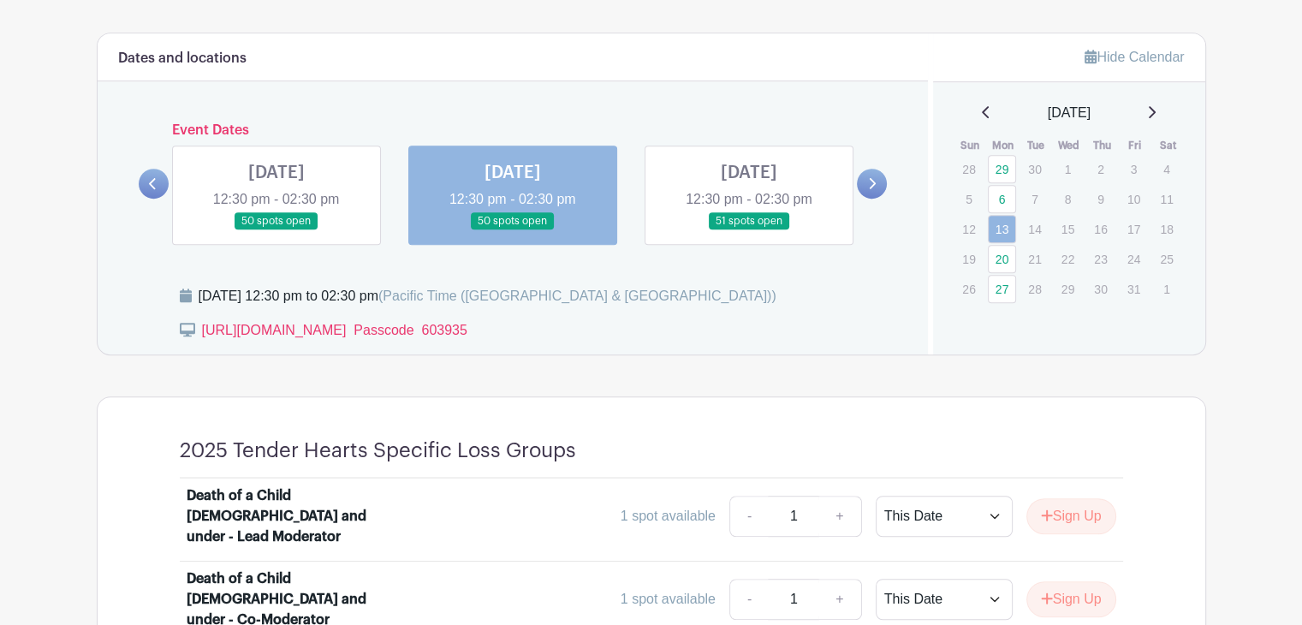
scroll to position [904, 0]
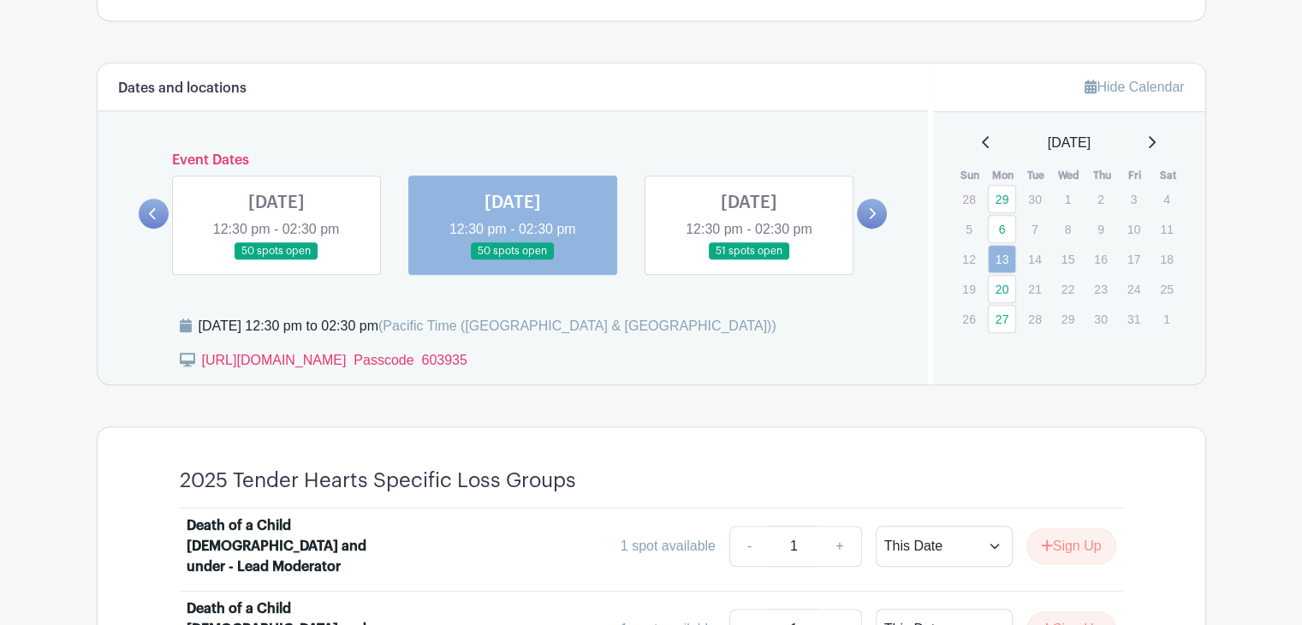
click at [873, 204] on link at bounding box center [872, 214] width 30 height 30
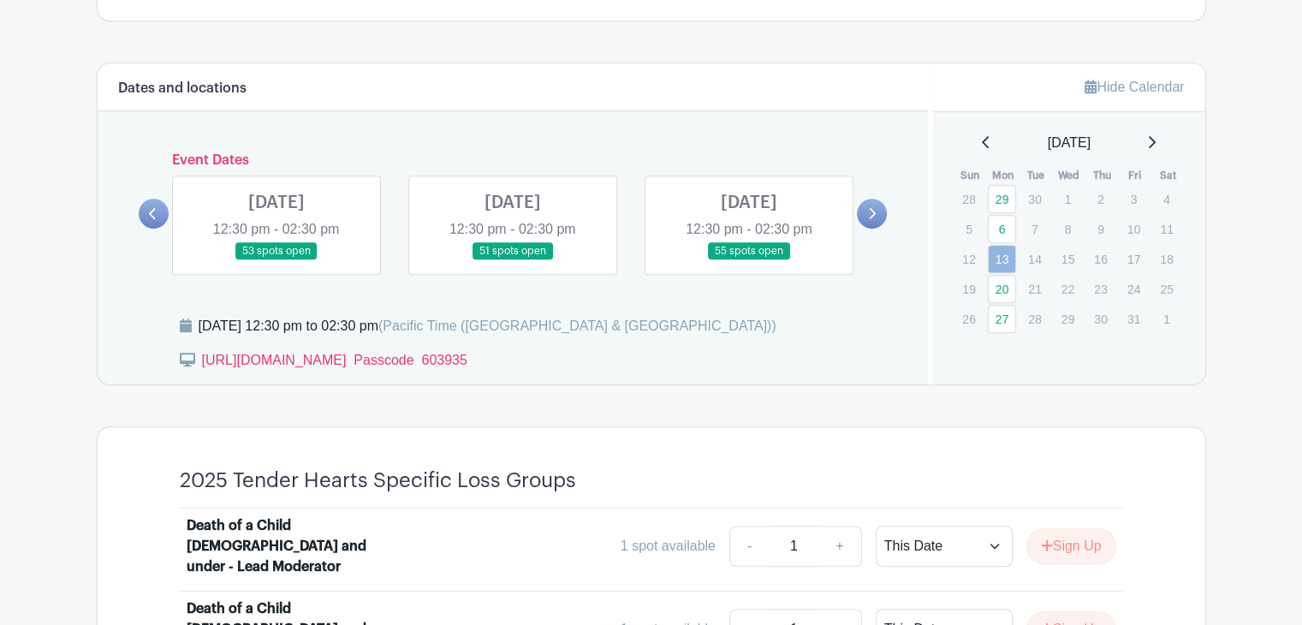
click at [276, 260] on link at bounding box center [276, 260] width 0 height 0
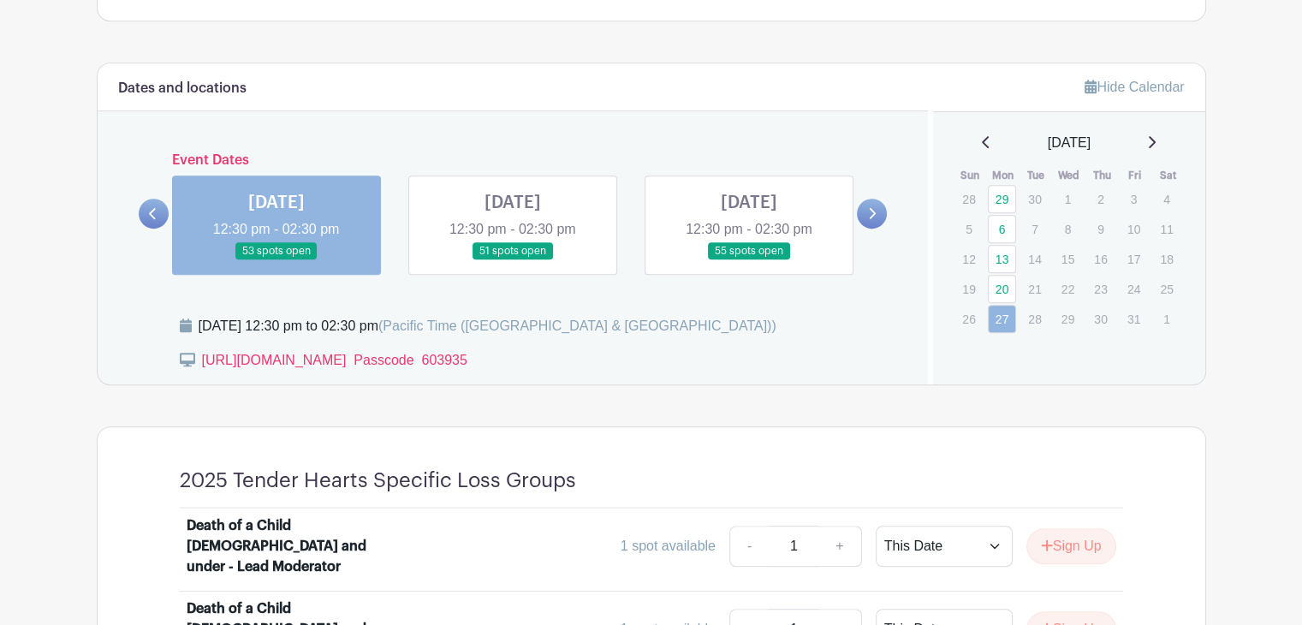
click at [276, 260] on link at bounding box center [276, 260] width 0 height 0
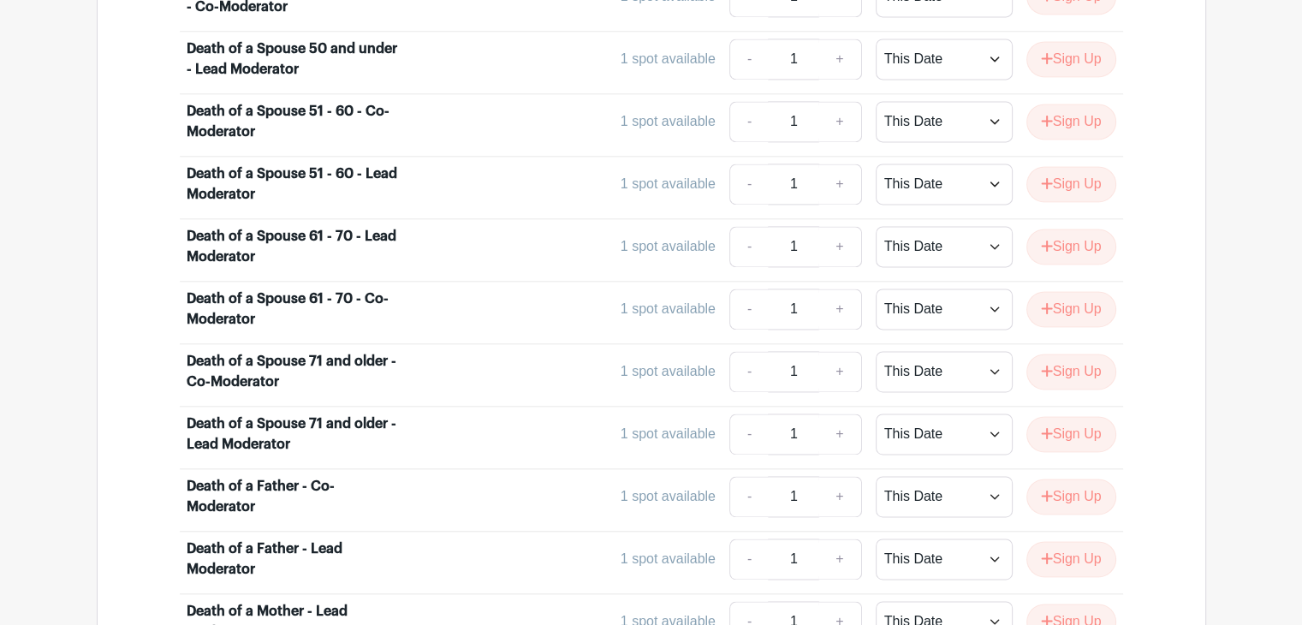
scroll to position [2445, 0]
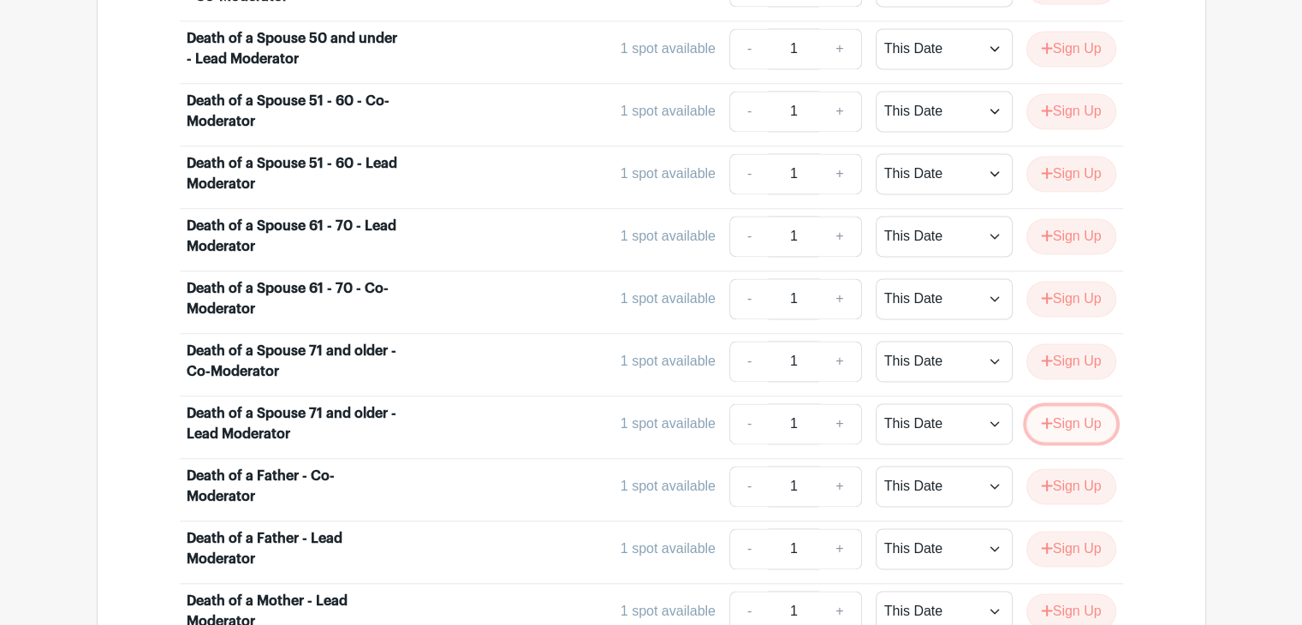
click at [1067, 406] on button "Sign Up" at bounding box center [1071, 424] width 90 height 36
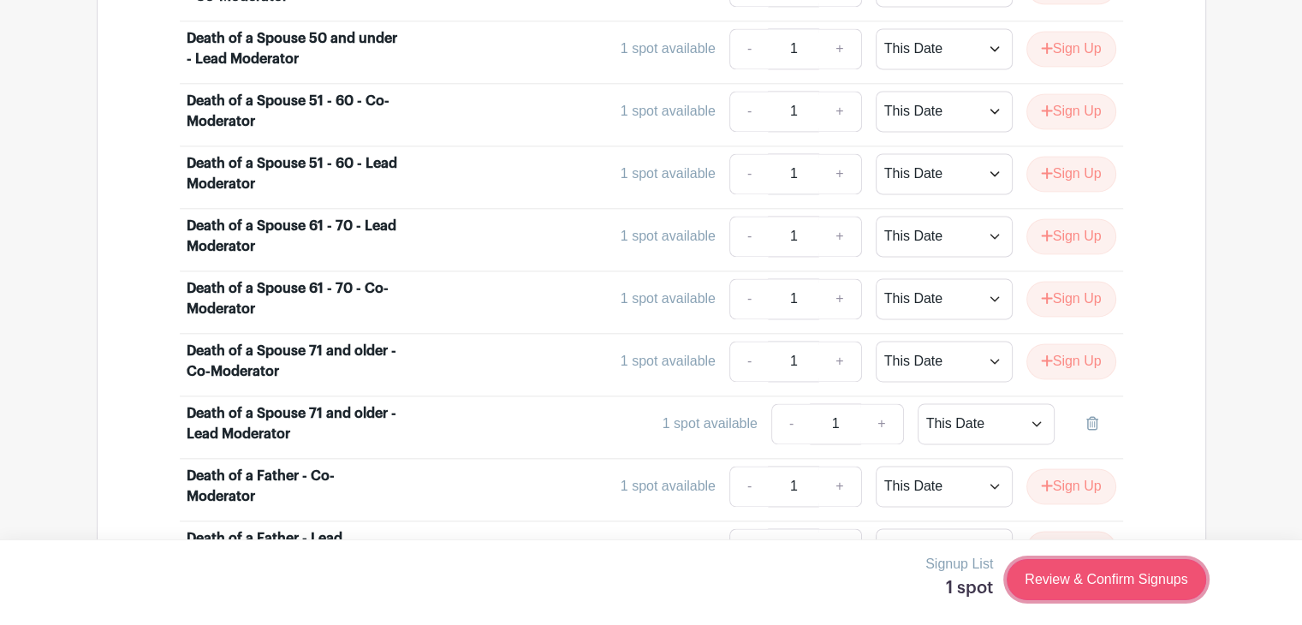
click at [1064, 579] on link "Review & Confirm Signups" at bounding box center [1106, 579] width 199 height 41
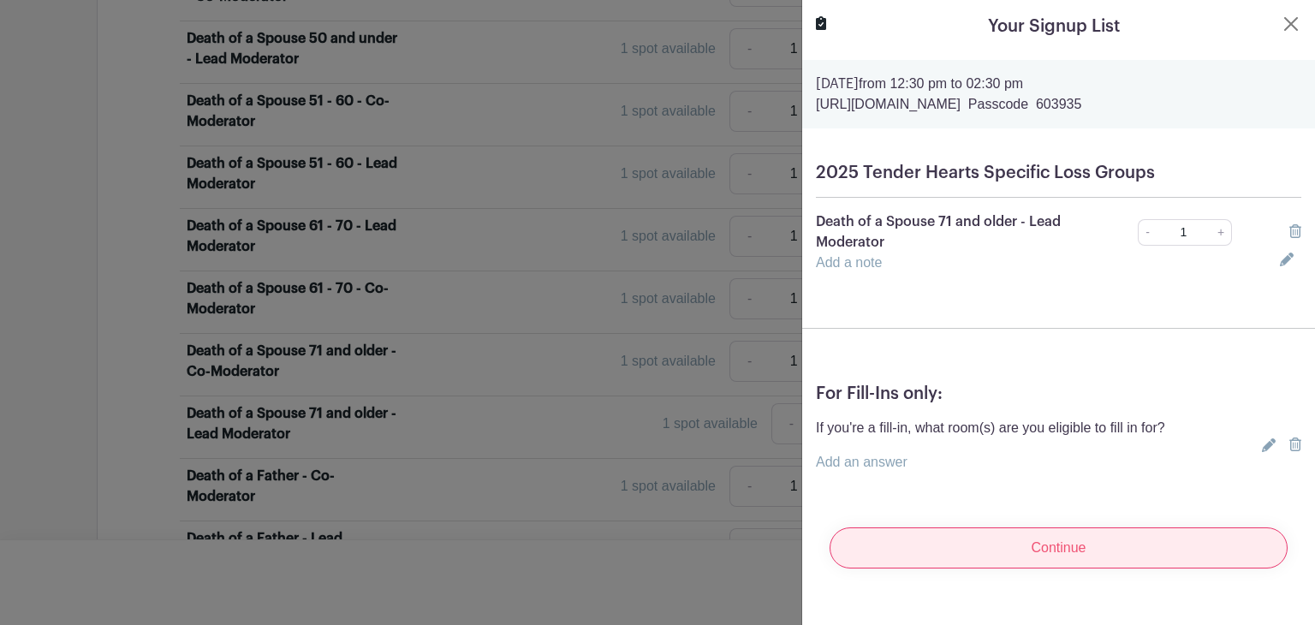
click at [1024, 545] on input "Continue" at bounding box center [1058, 547] width 458 height 41
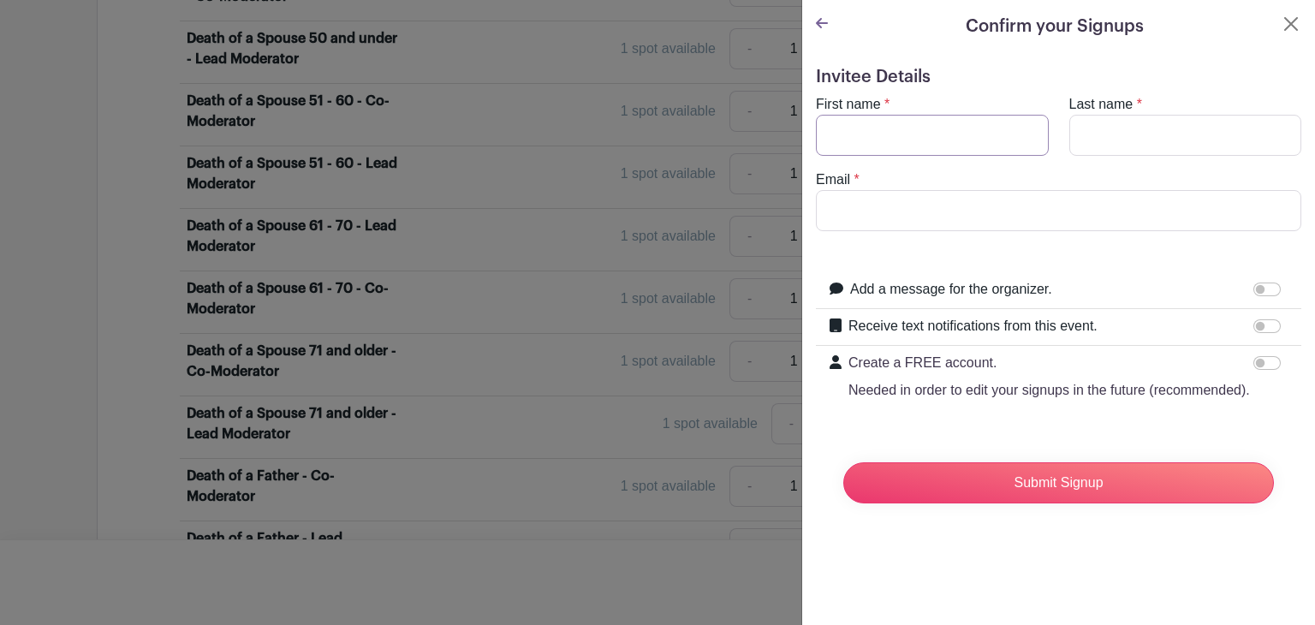
click at [930, 134] on input "First name" at bounding box center [932, 135] width 233 height 41
type input "[PERSON_NAME]"
type input "[EMAIL_ADDRESS][DOMAIN_NAME]"
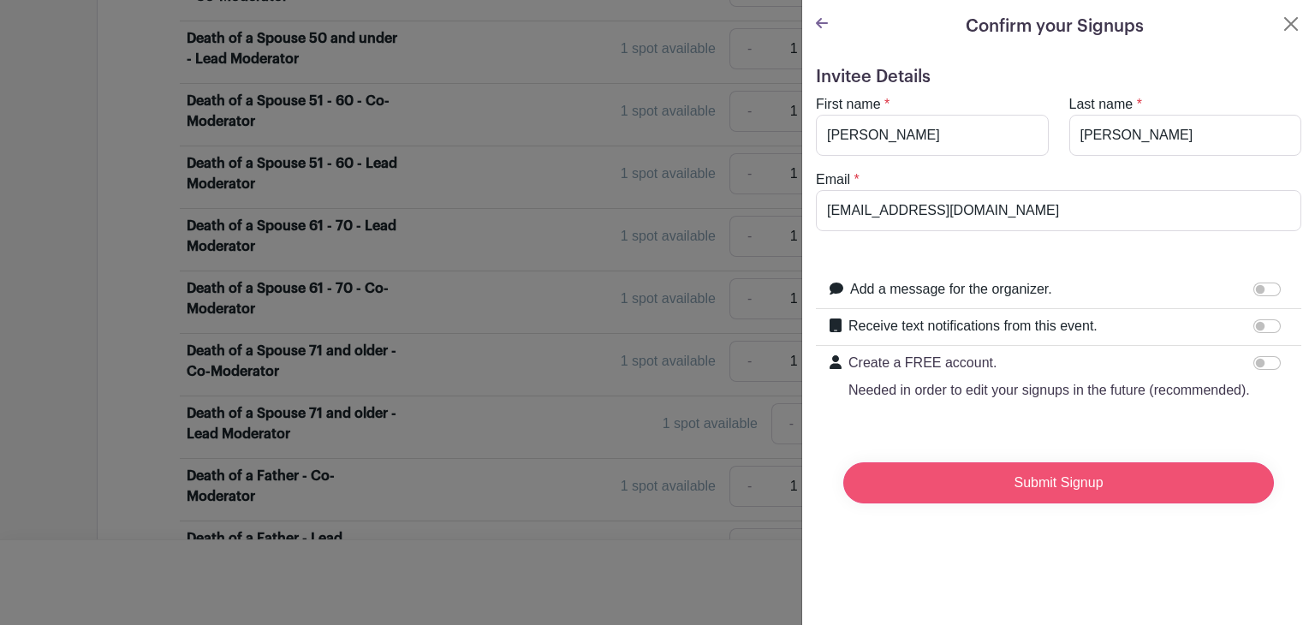
click at [1004, 496] on input "Submit Signup" at bounding box center [1058, 482] width 431 height 41
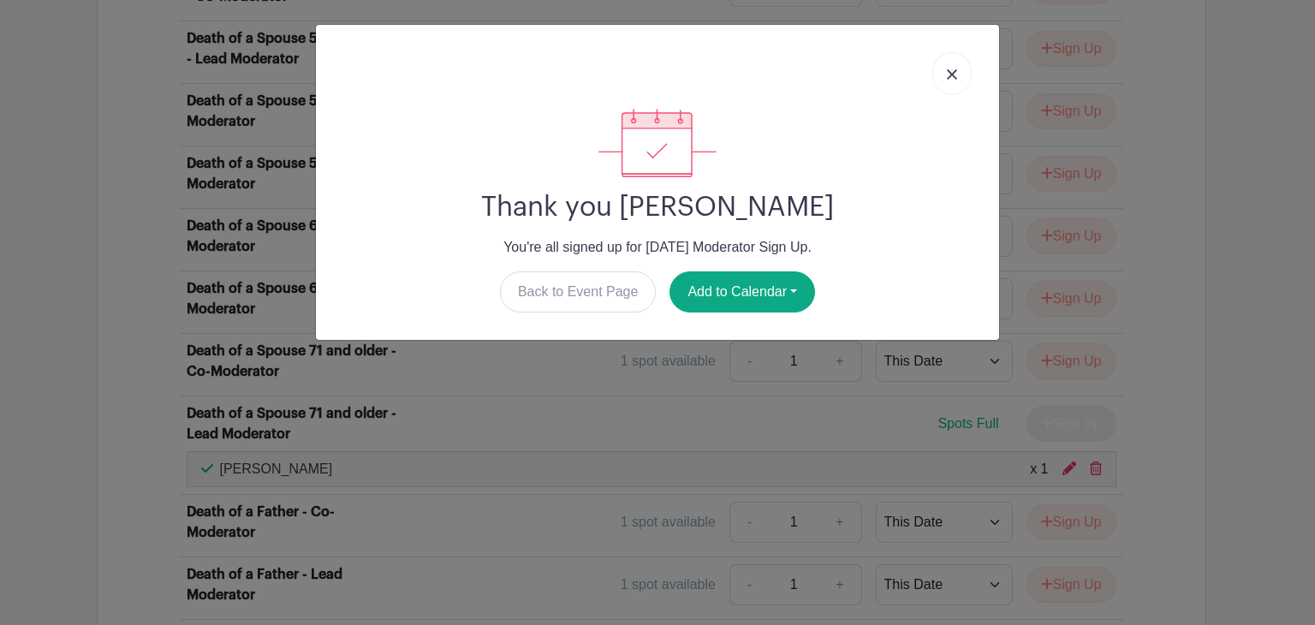
click at [951, 72] on img at bounding box center [952, 74] width 10 height 10
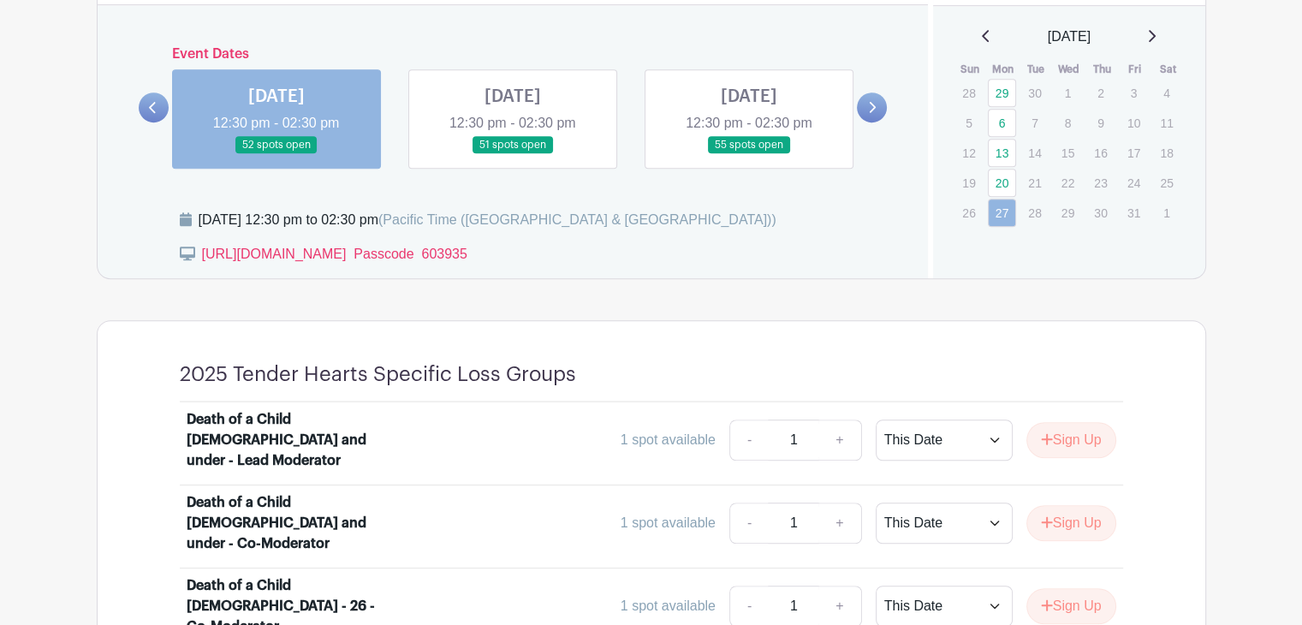
scroll to position [818, 0]
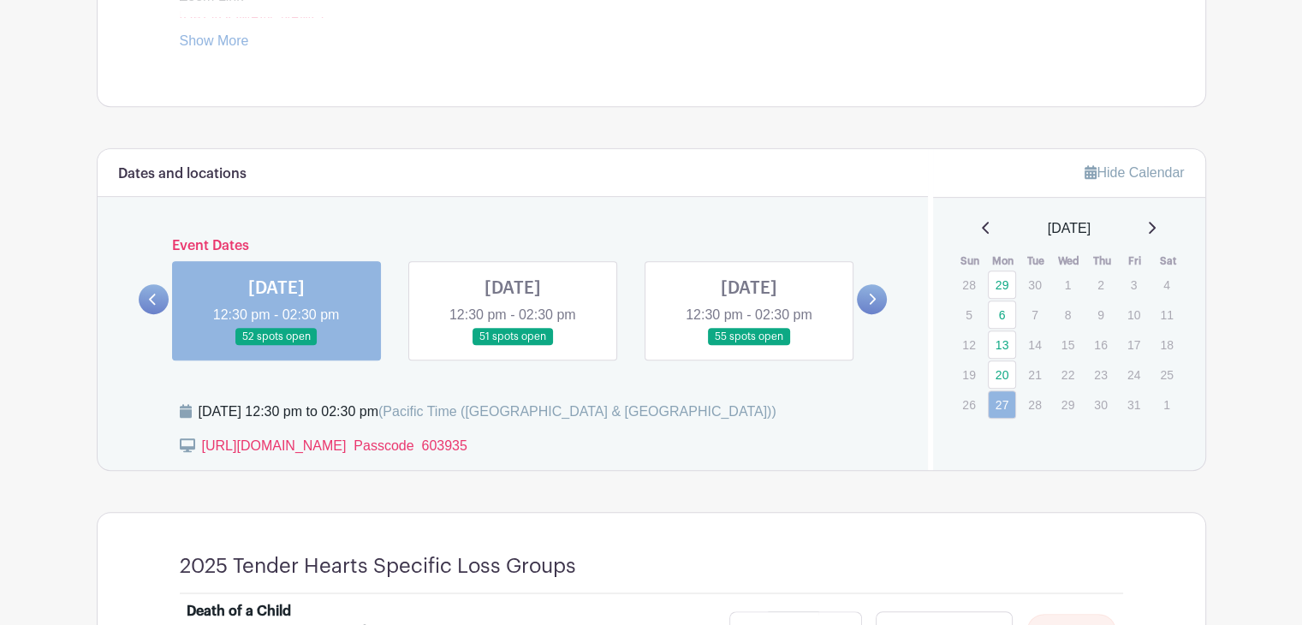
click at [749, 346] on link at bounding box center [749, 346] width 0 height 0
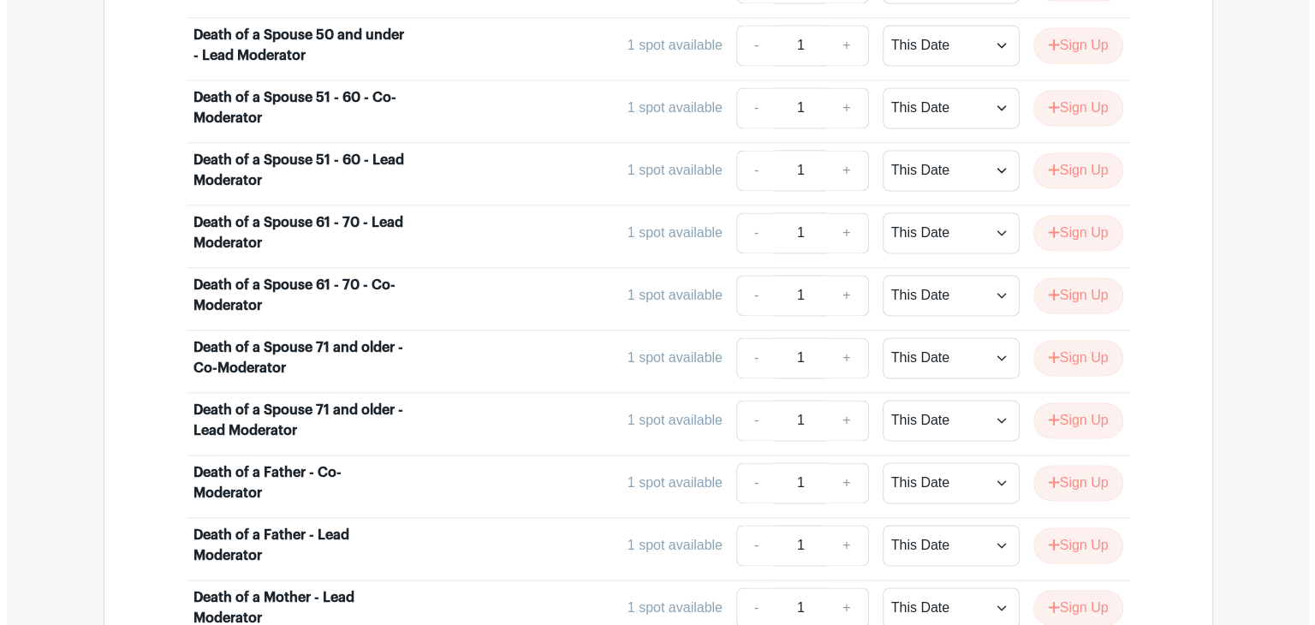
scroll to position [2445, 0]
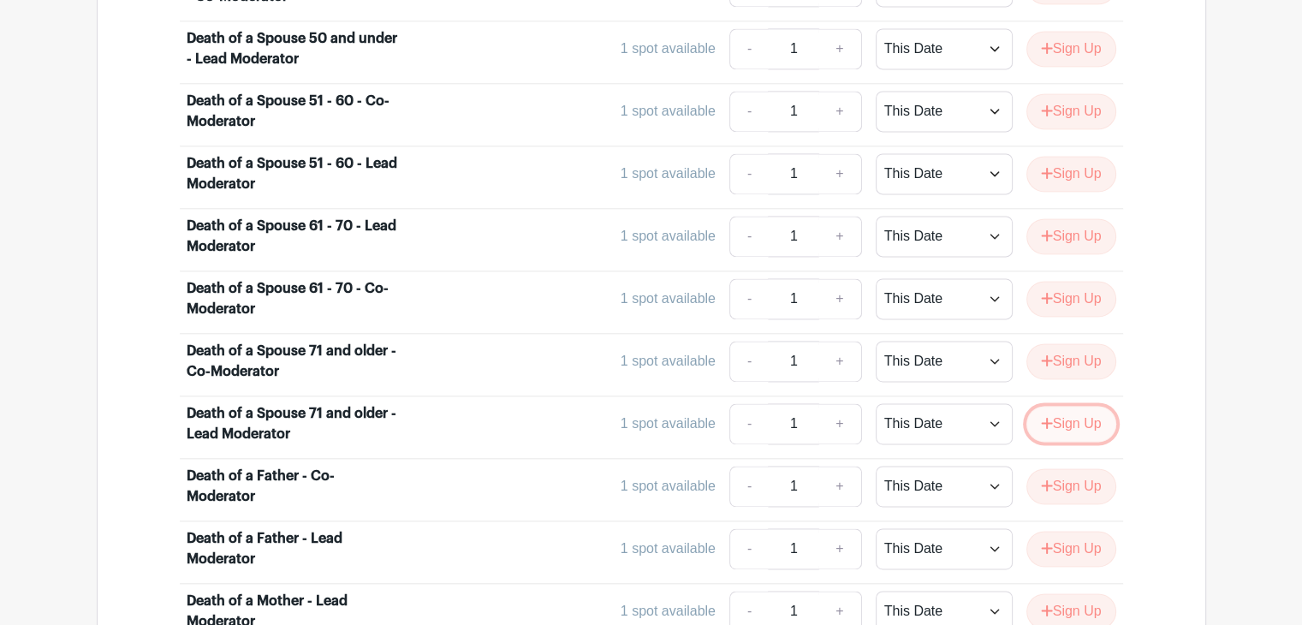
click at [1072, 406] on button "Sign Up" at bounding box center [1071, 424] width 90 height 36
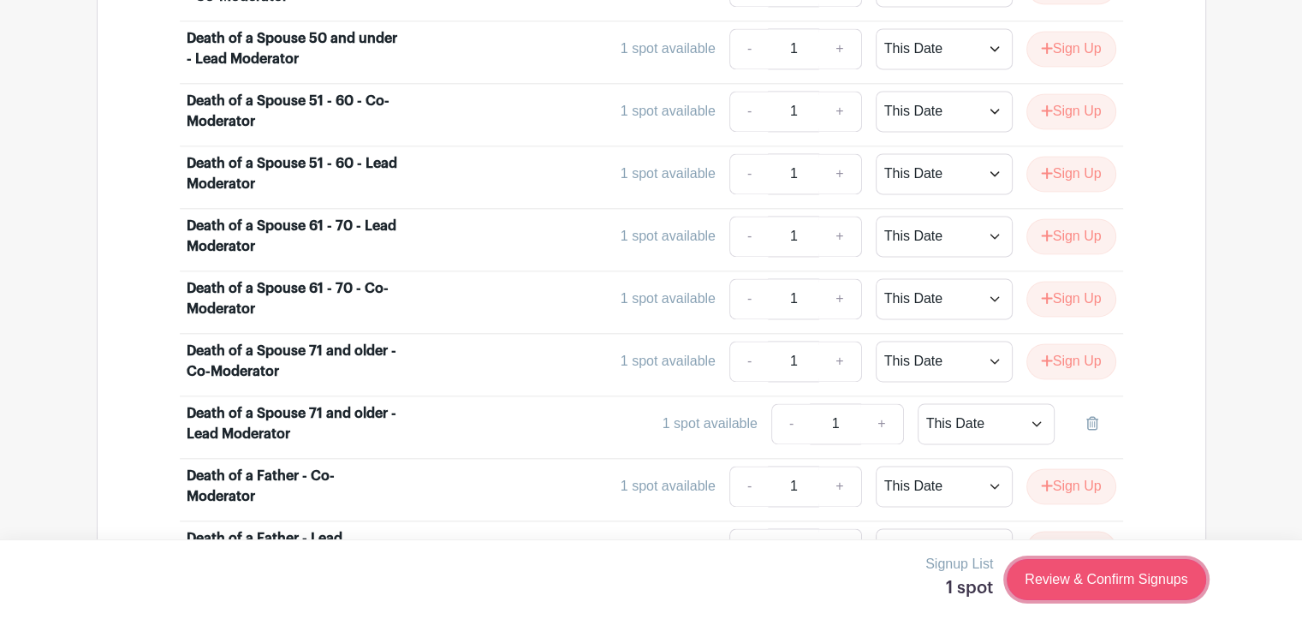
click at [1055, 574] on link "Review & Confirm Signups" at bounding box center [1106, 579] width 199 height 41
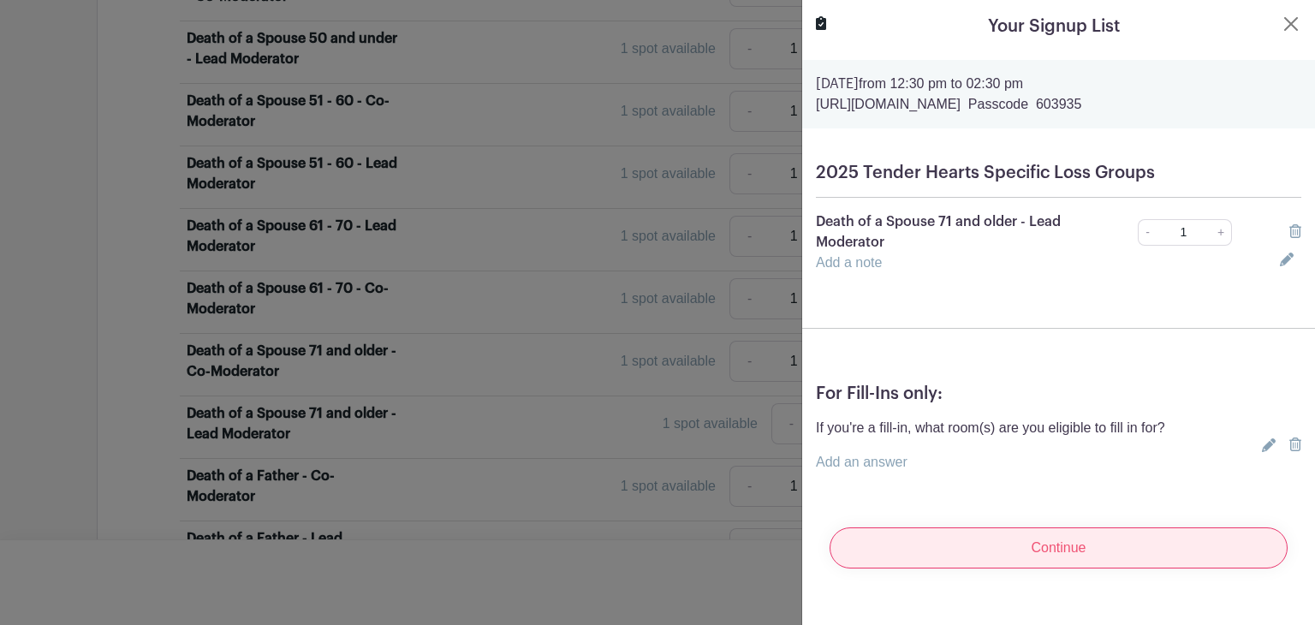
click at [995, 546] on input "Continue" at bounding box center [1058, 547] width 458 height 41
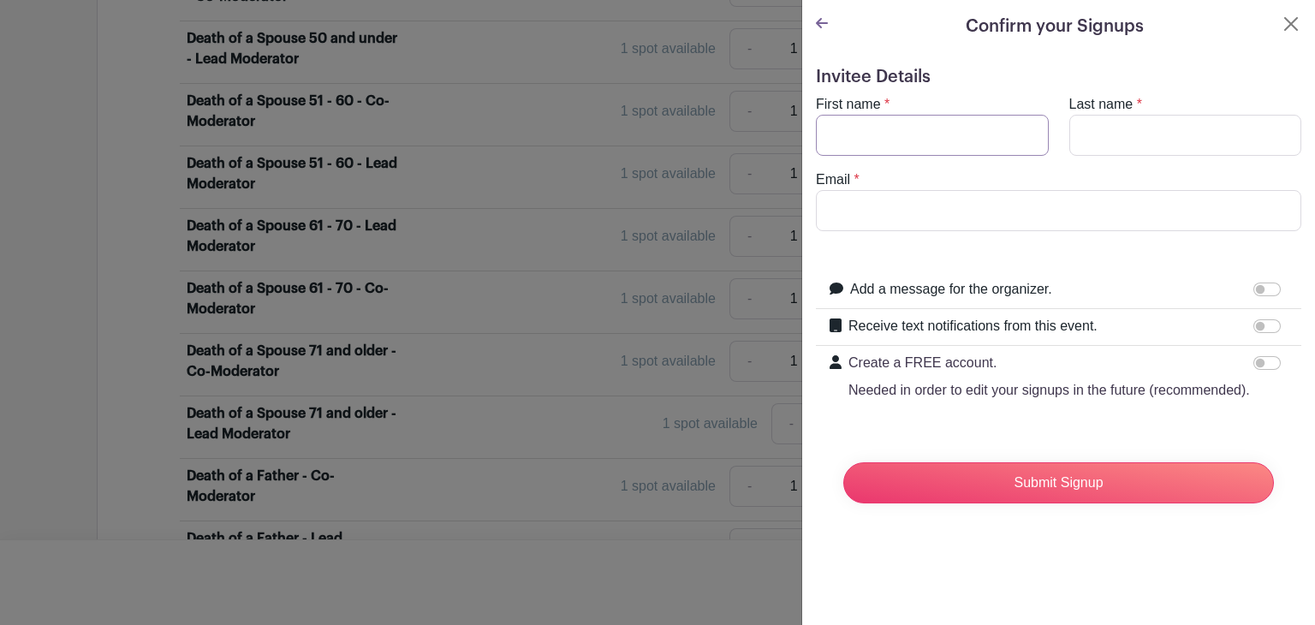
click at [853, 129] on input "First name" at bounding box center [932, 135] width 233 height 41
click at [988, 496] on input "Submit Signup" at bounding box center [1058, 482] width 431 height 41
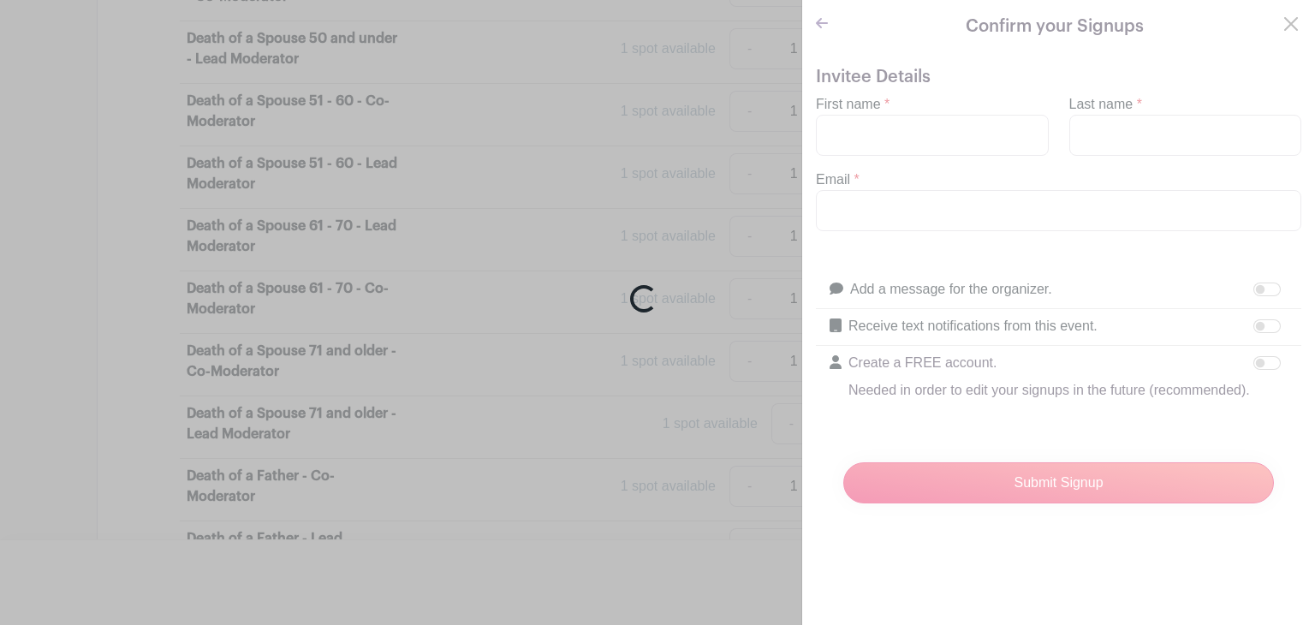
click at [894, 128] on div "Loading..." at bounding box center [657, 312] width 1315 height 625
click at [881, 158] on div "Loading..." at bounding box center [657, 312] width 1315 height 625
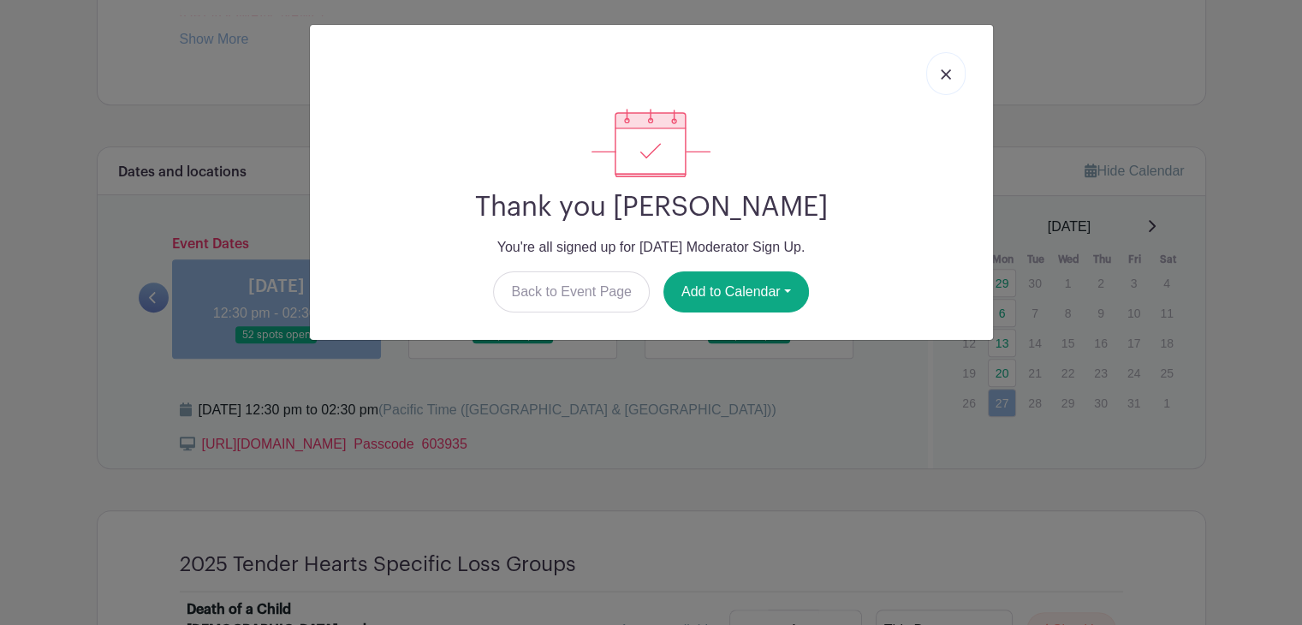
scroll to position [818, 0]
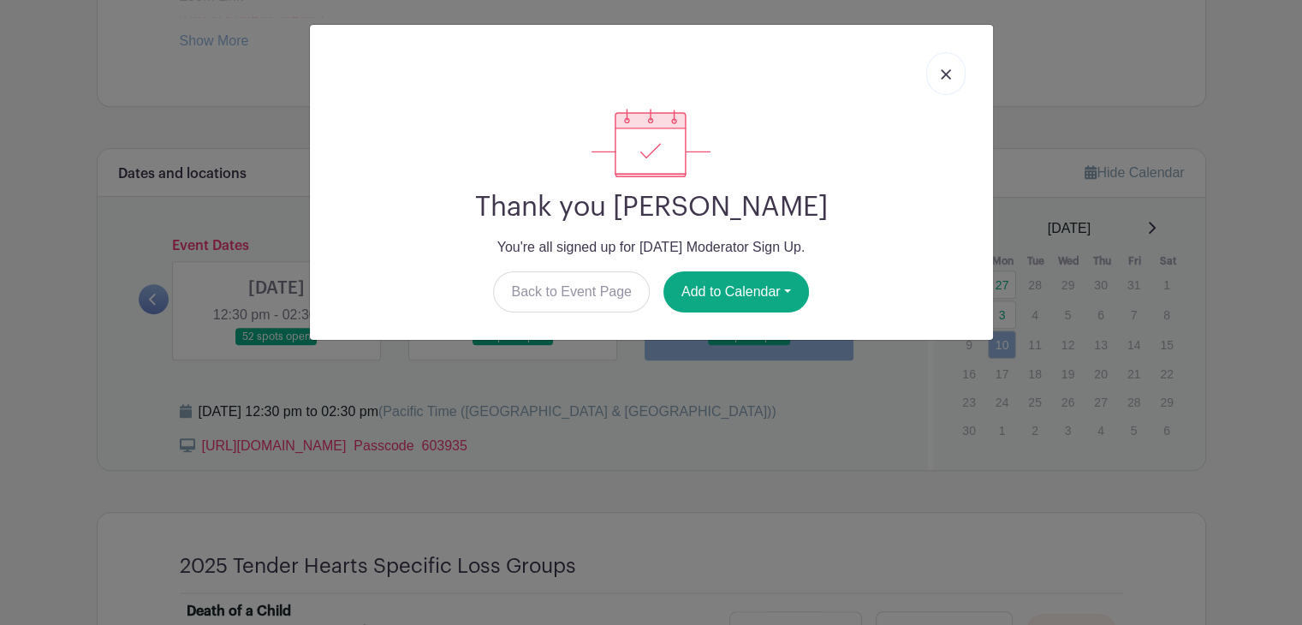
click at [945, 71] on img at bounding box center [946, 74] width 10 height 10
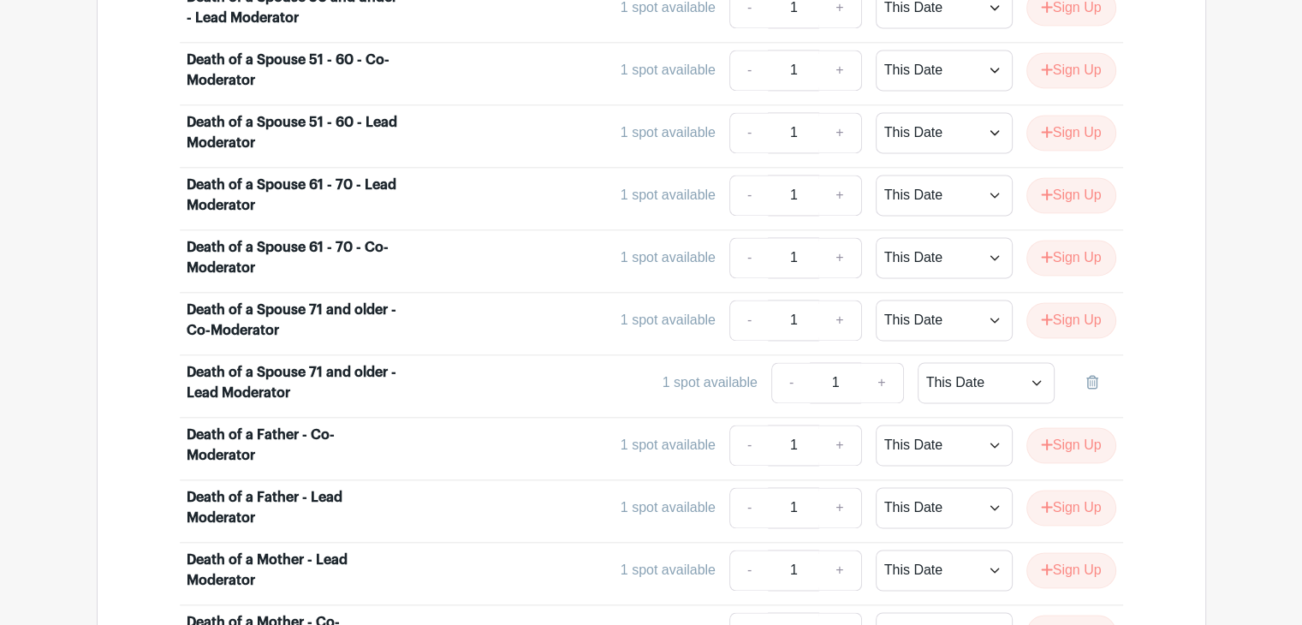
scroll to position [2445, 0]
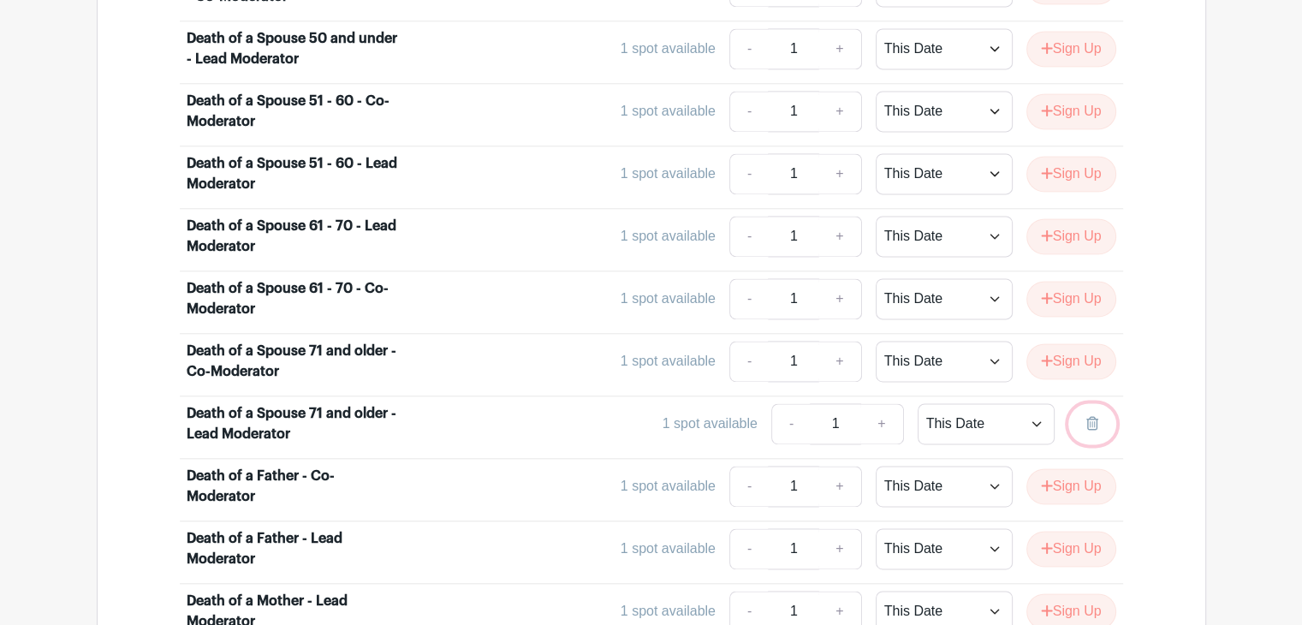
click at [1089, 416] on icon at bounding box center [1092, 423] width 12 height 14
click at [1067, 406] on button "Sign Up" at bounding box center [1071, 424] width 90 height 36
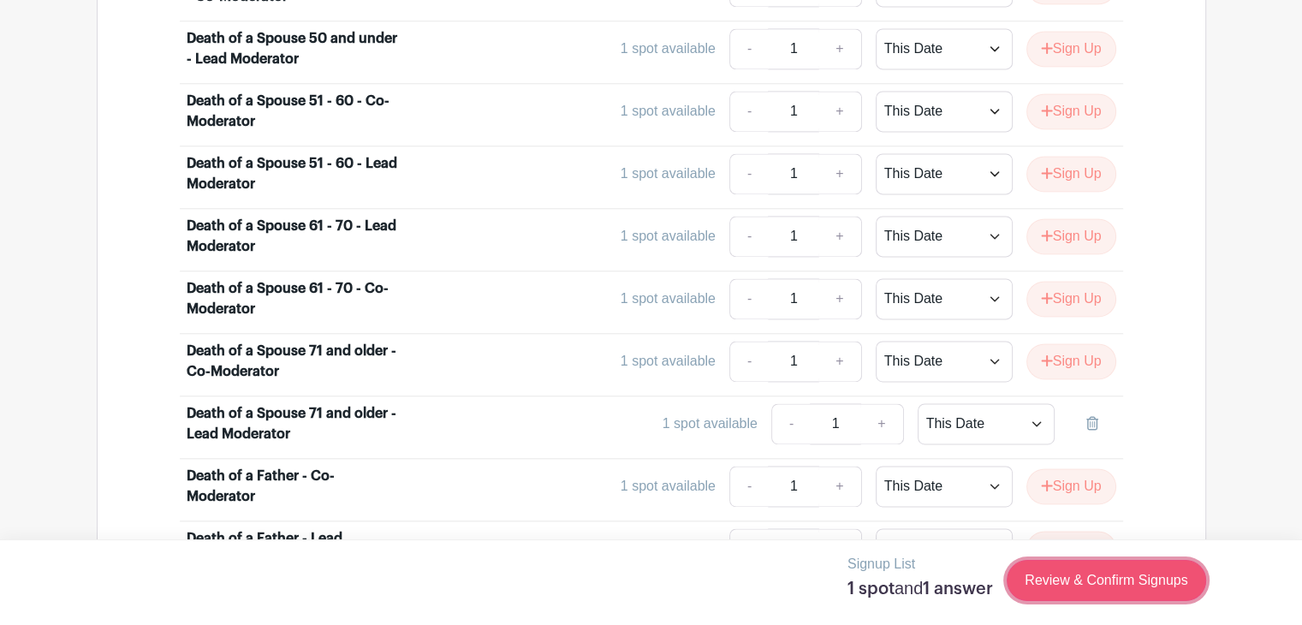
click at [1084, 579] on link "Review & Confirm Signups" at bounding box center [1106, 580] width 199 height 41
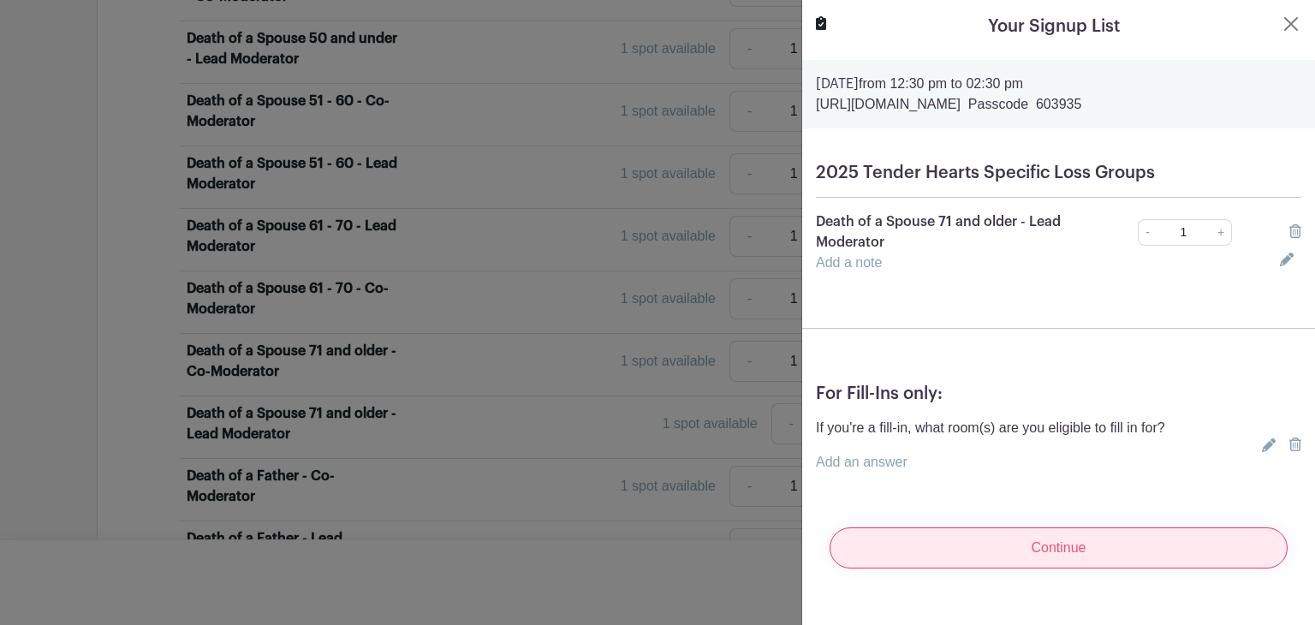
click at [1018, 549] on input "Continue" at bounding box center [1058, 547] width 458 height 41
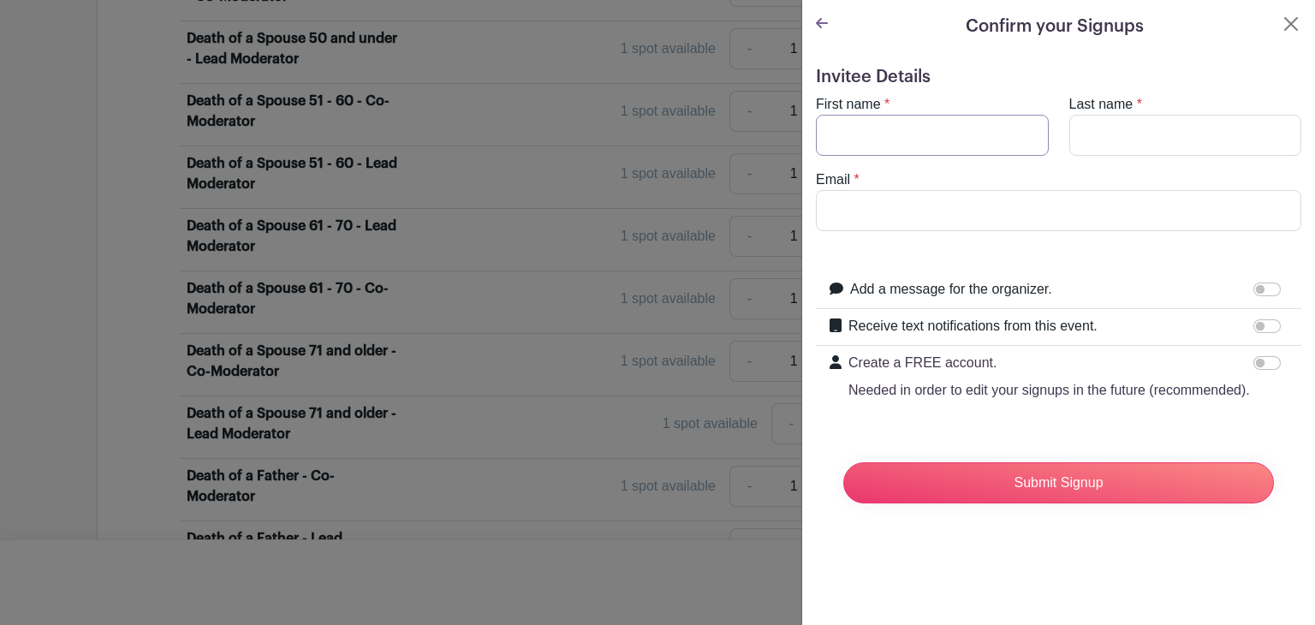
click at [870, 128] on input "First name" at bounding box center [932, 135] width 233 height 41
type input "[PERSON_NAME]"
type input "[EMAIL_ADDRESS][DOMAIN_NAME]"
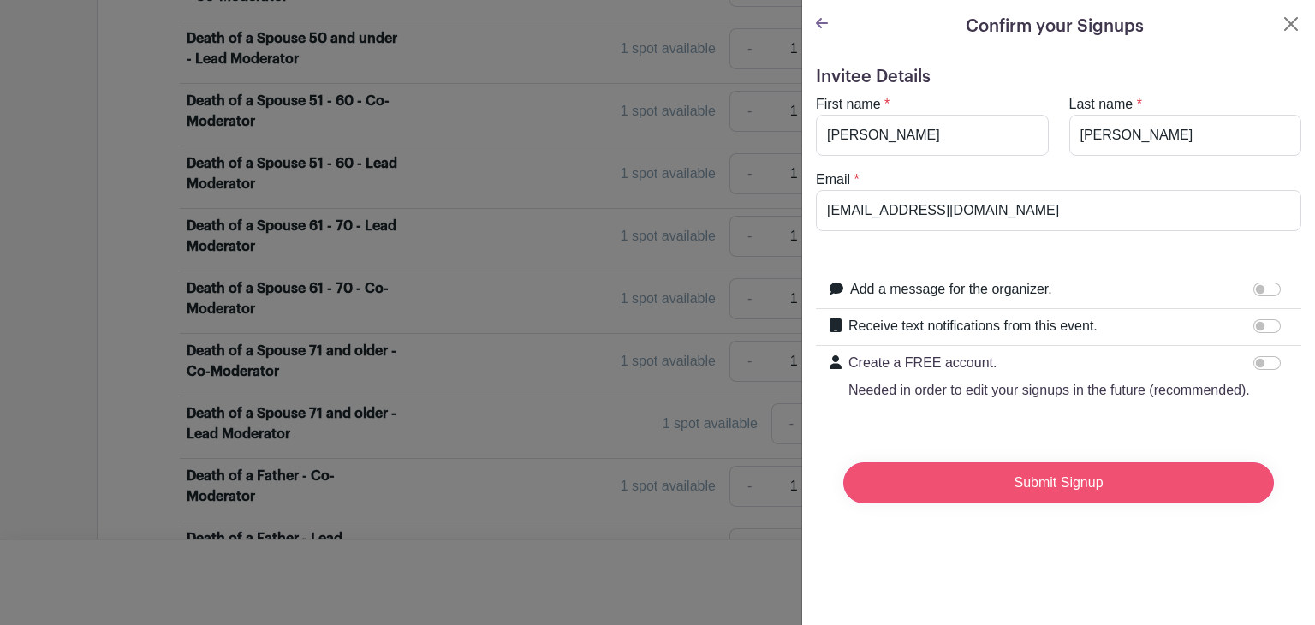
click at [1048, 492] on input "Submit Signup" at bounding box center [1058, 482] width 431 height 41
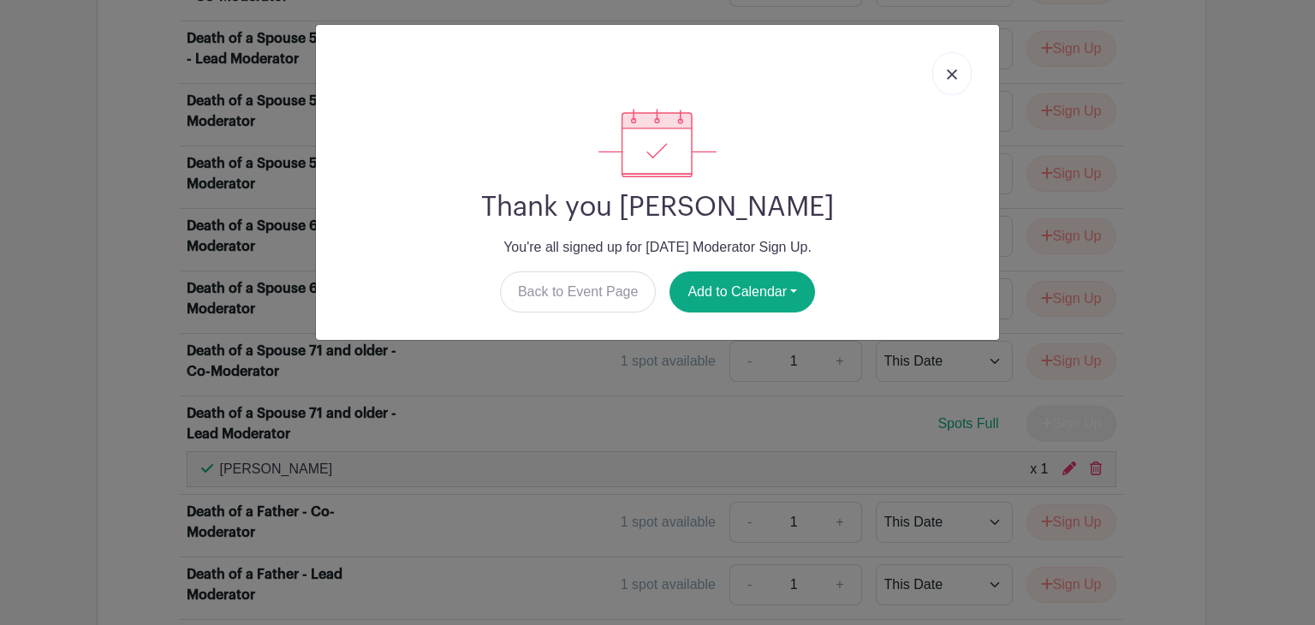
click at [952, 73] on img at bounding box center [952, 74] width 10 height 10
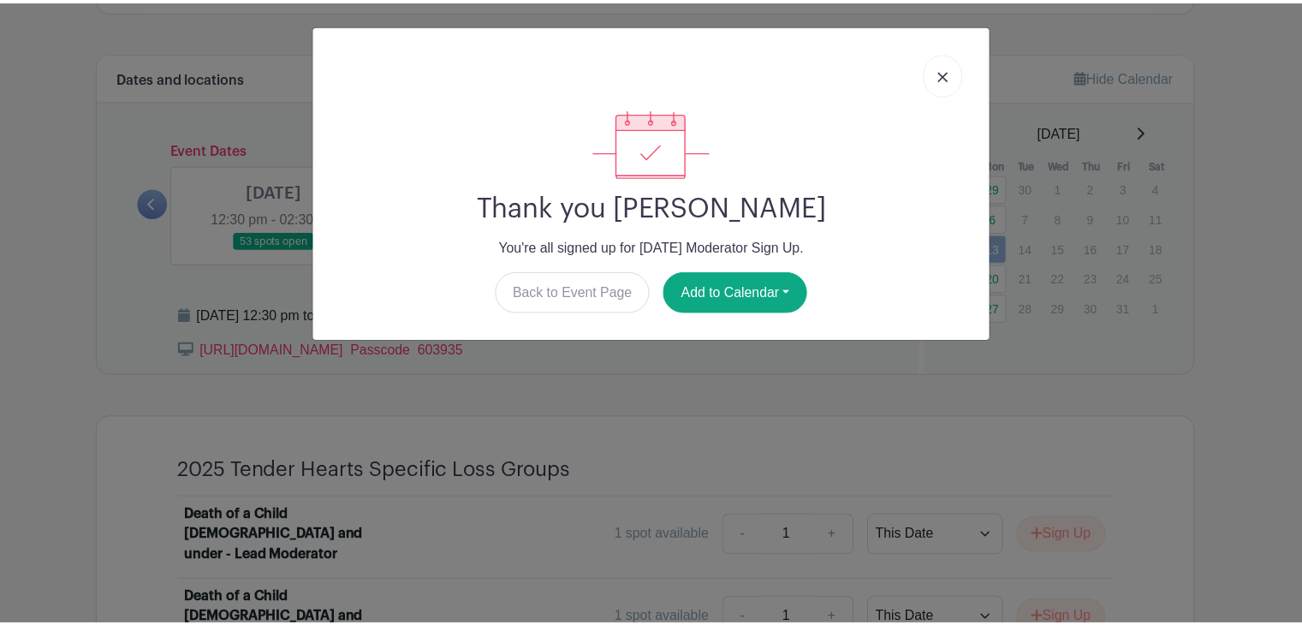
scroll to position [904, 0]
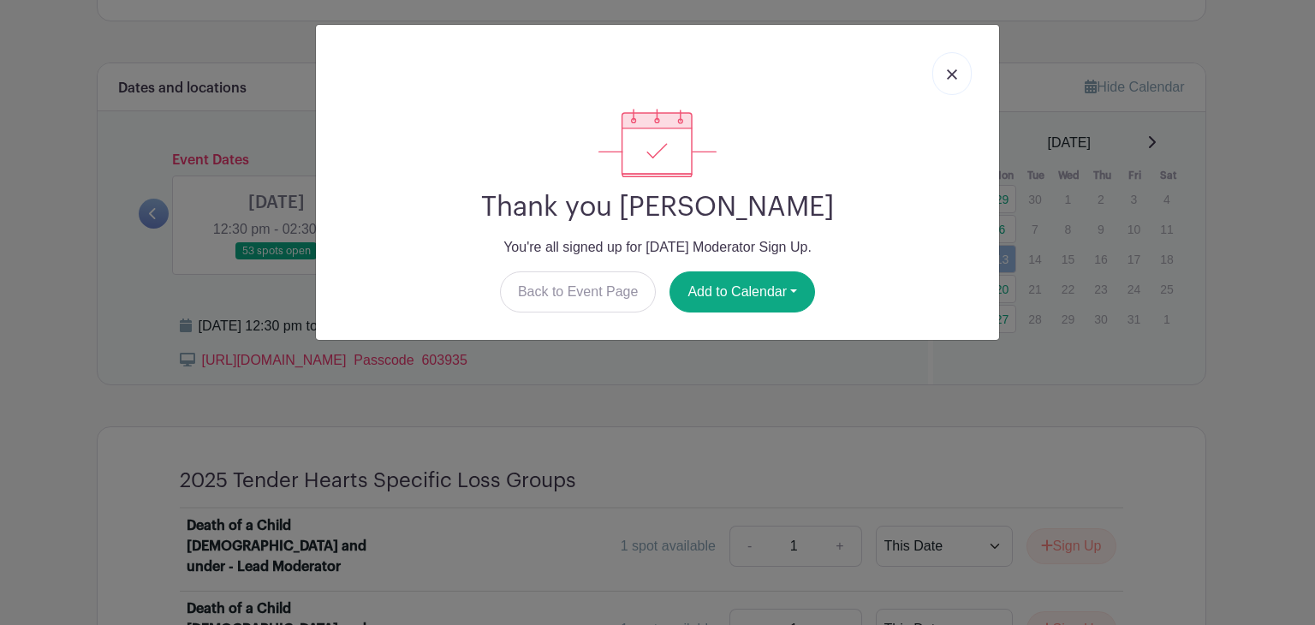
click at [950, 68] on link at bounding box center [951, 73] width 39 height 43
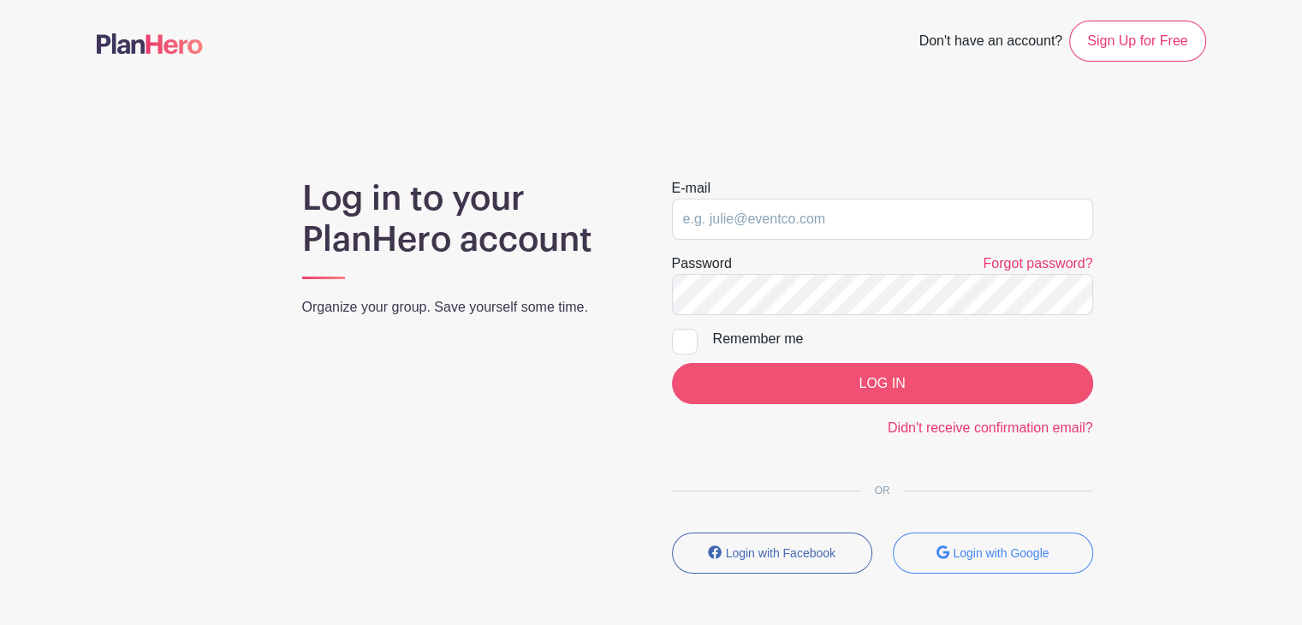
type input "[EMAIL_ADDRESS][DOMAIN_NAME]"
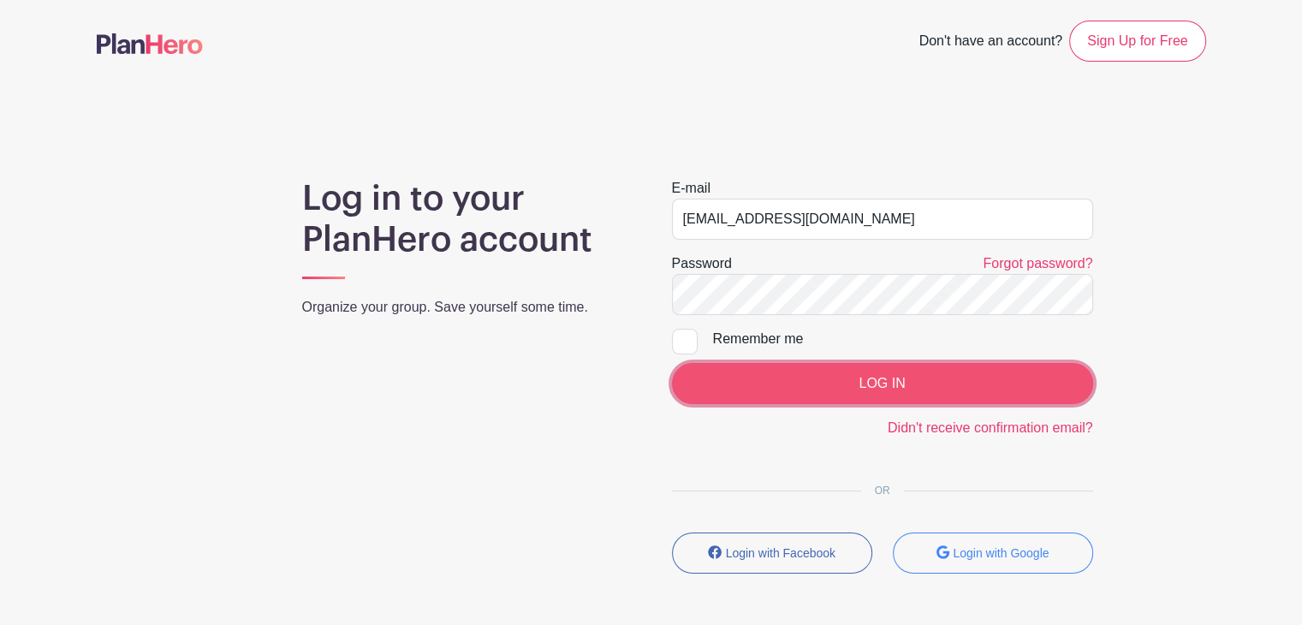
click at [809, 380] on input "LOG IN" at bounding box center [882, 383] width 421 height 41
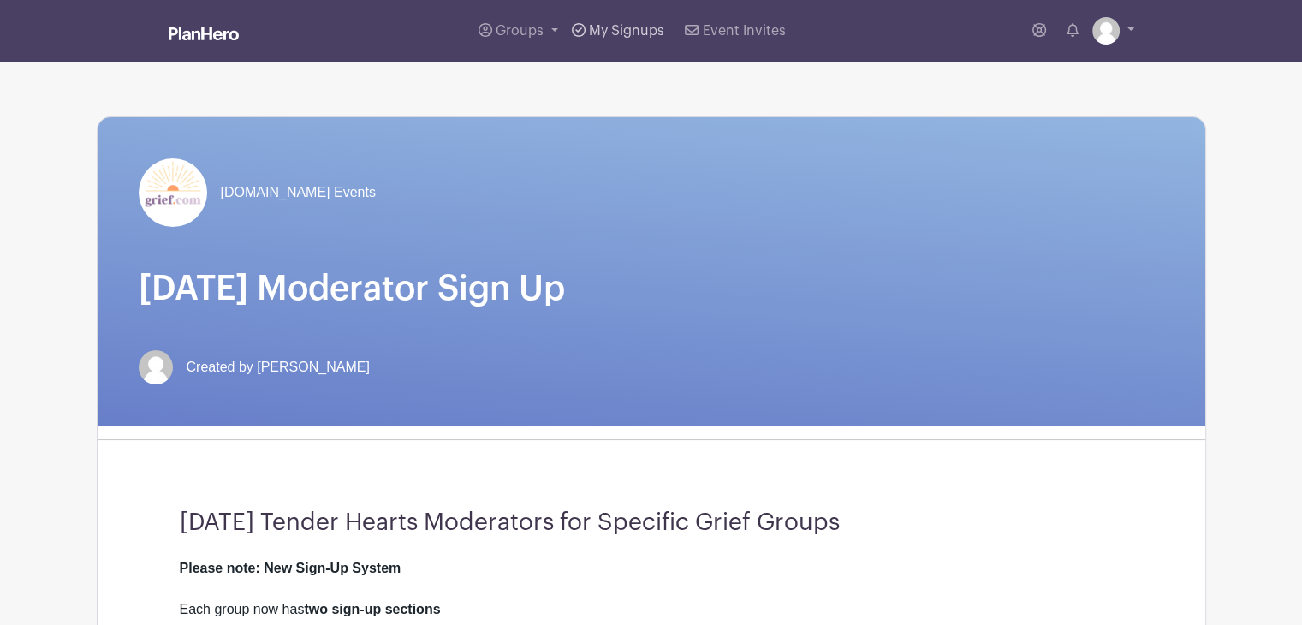
click at [629, 28] on span "My Signups" at bounding box center [626, 31] width 75 height 14
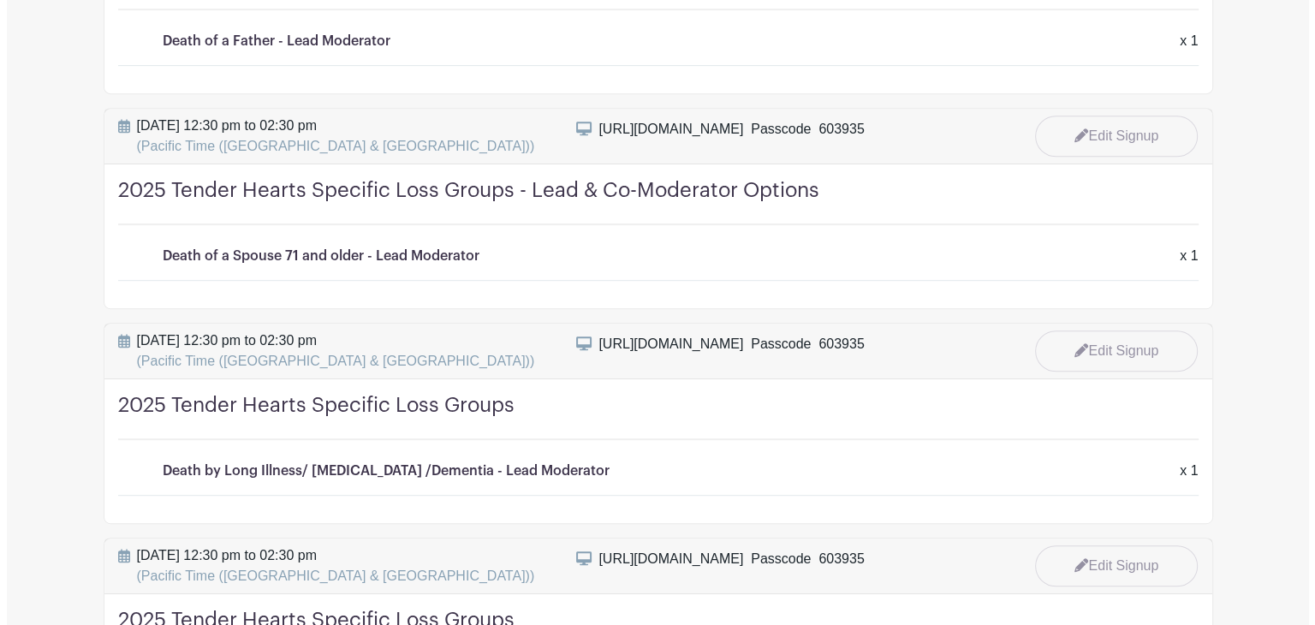
scroll to position [856, 0]
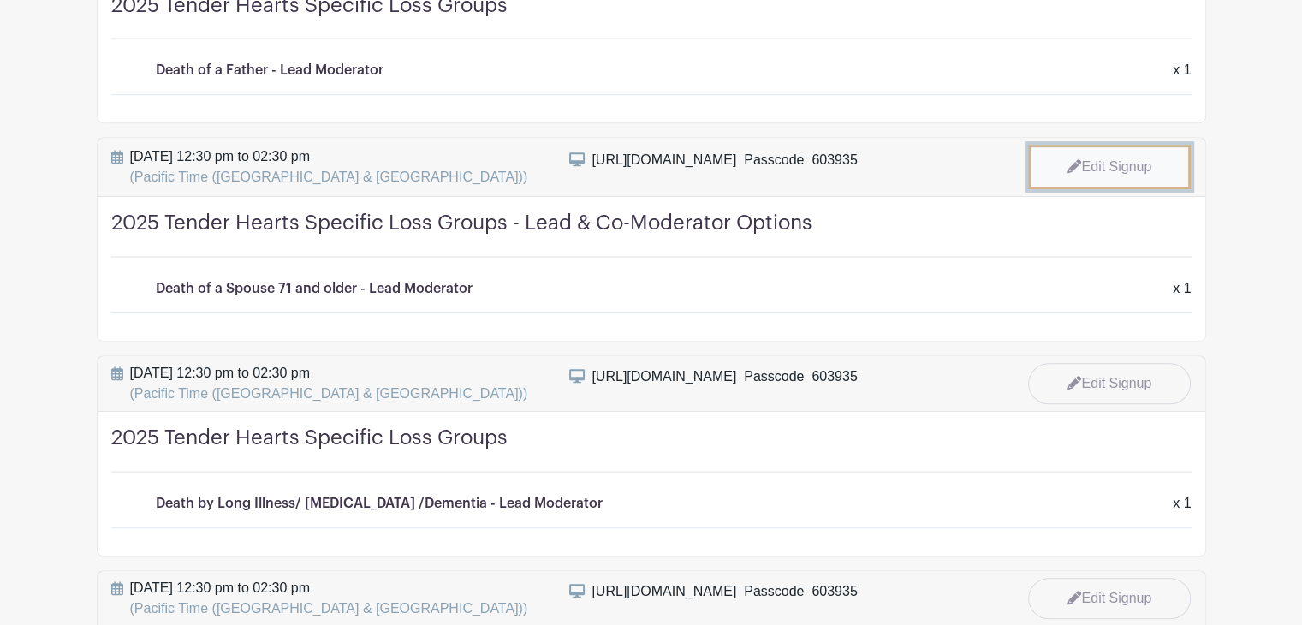
click at [1111, 158] on link "Edit Signup" at bounding box center [1109, 167] width 163 height 45
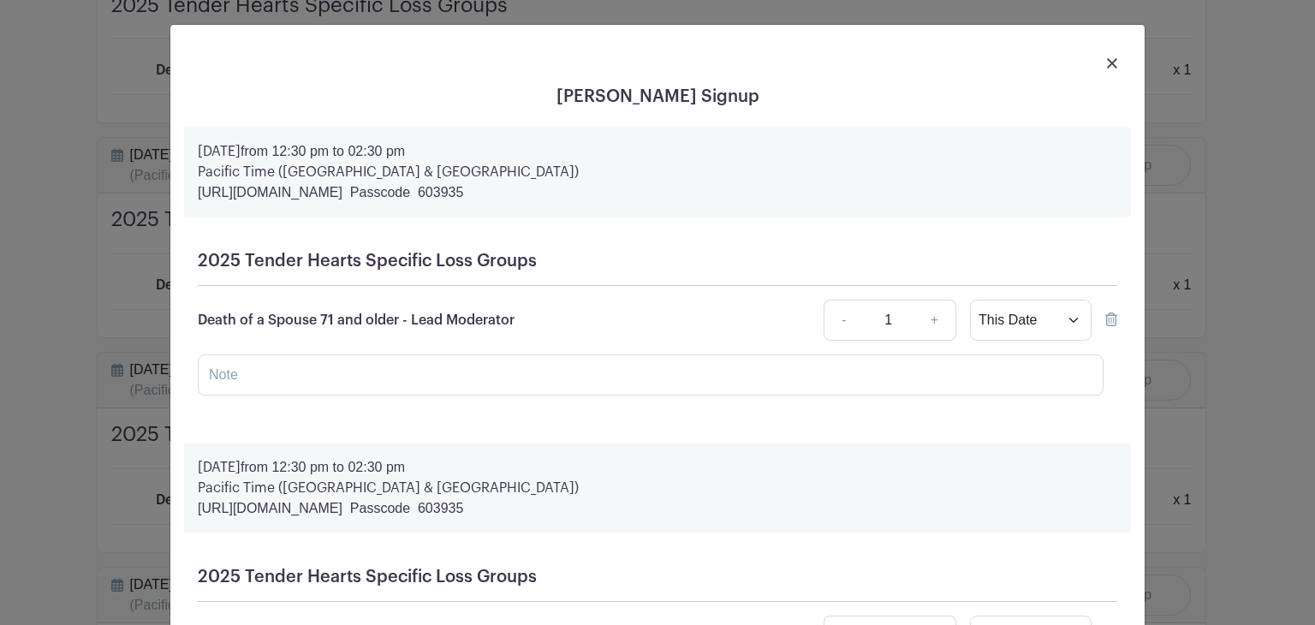
click at [1108, 322] on icon at bounding box center [1111, 319] width 12 height 14
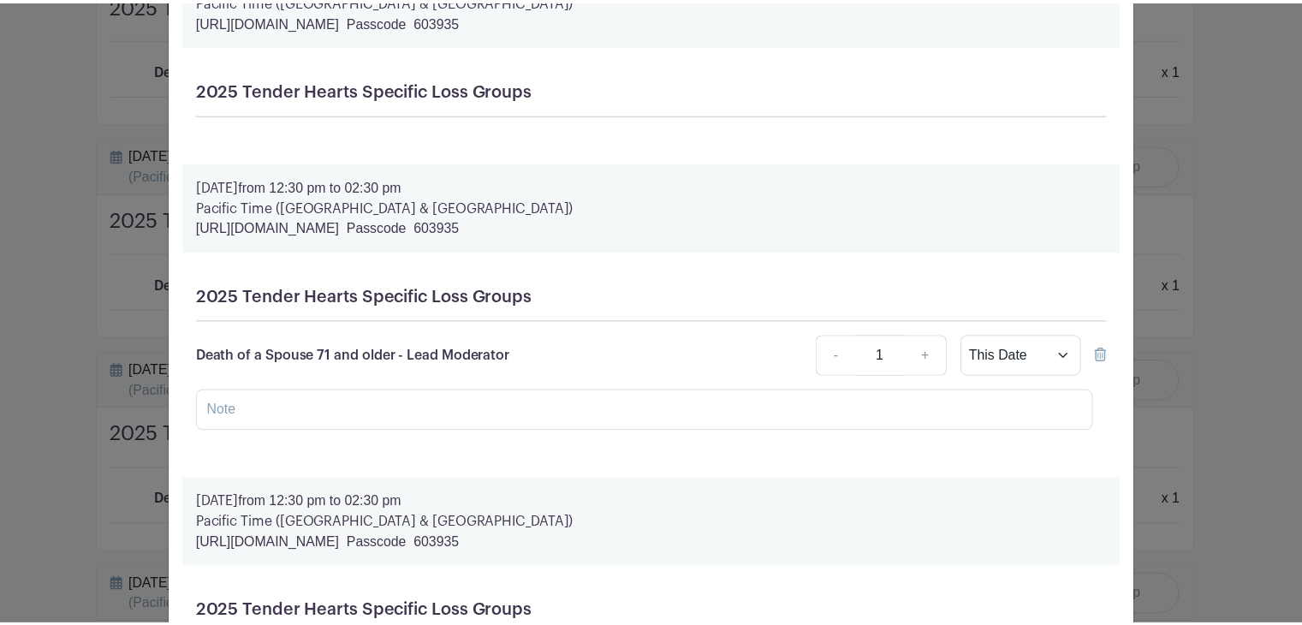
scroll to position [0, 0]
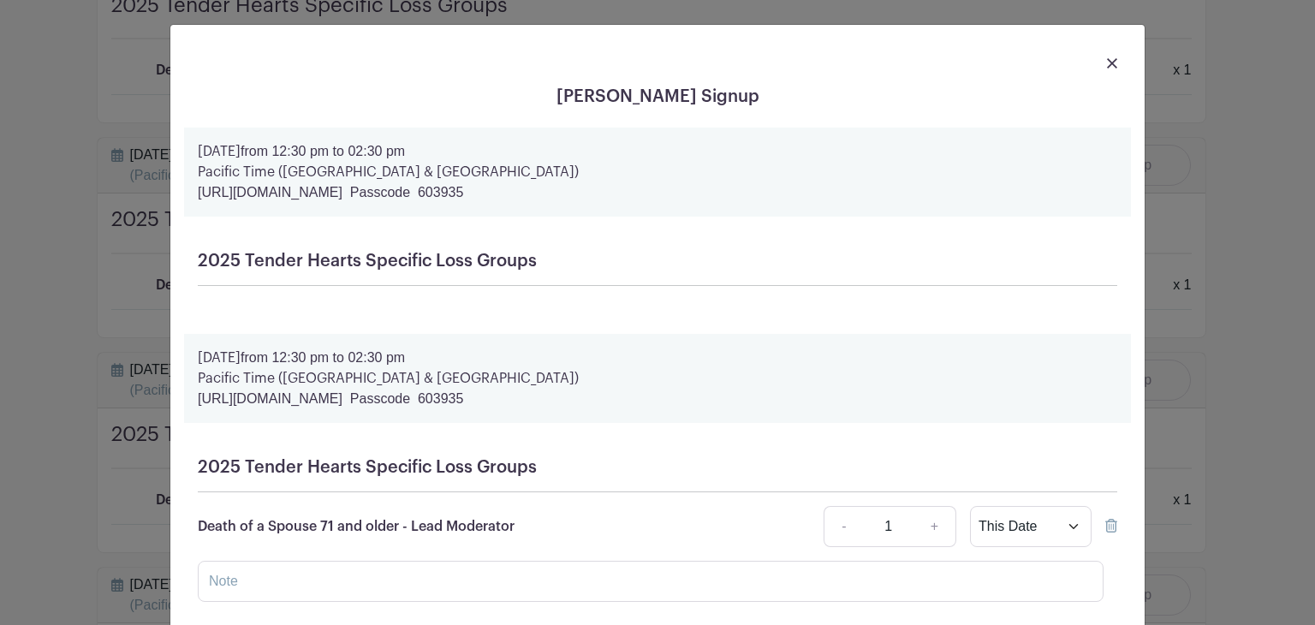
click at [1107, 63] on img at bounding box center [1112, 63] width 10 height 10
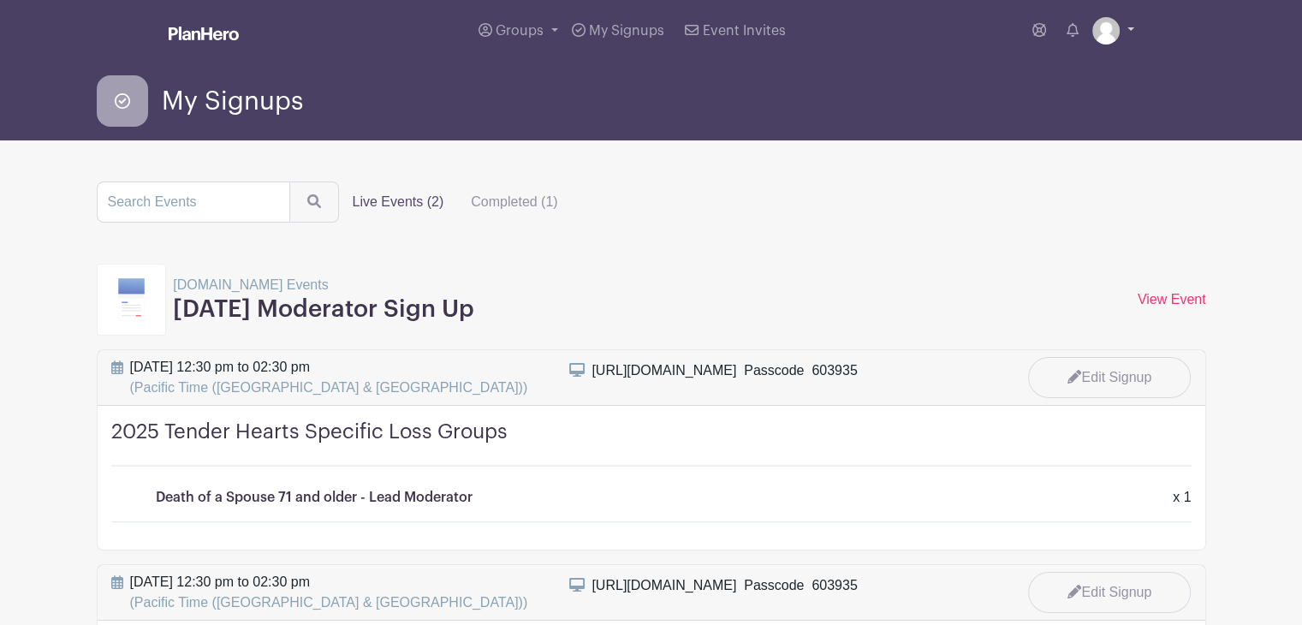
click at [1103, 28] on img at bounding box center [1105, 30] width 27 height 27
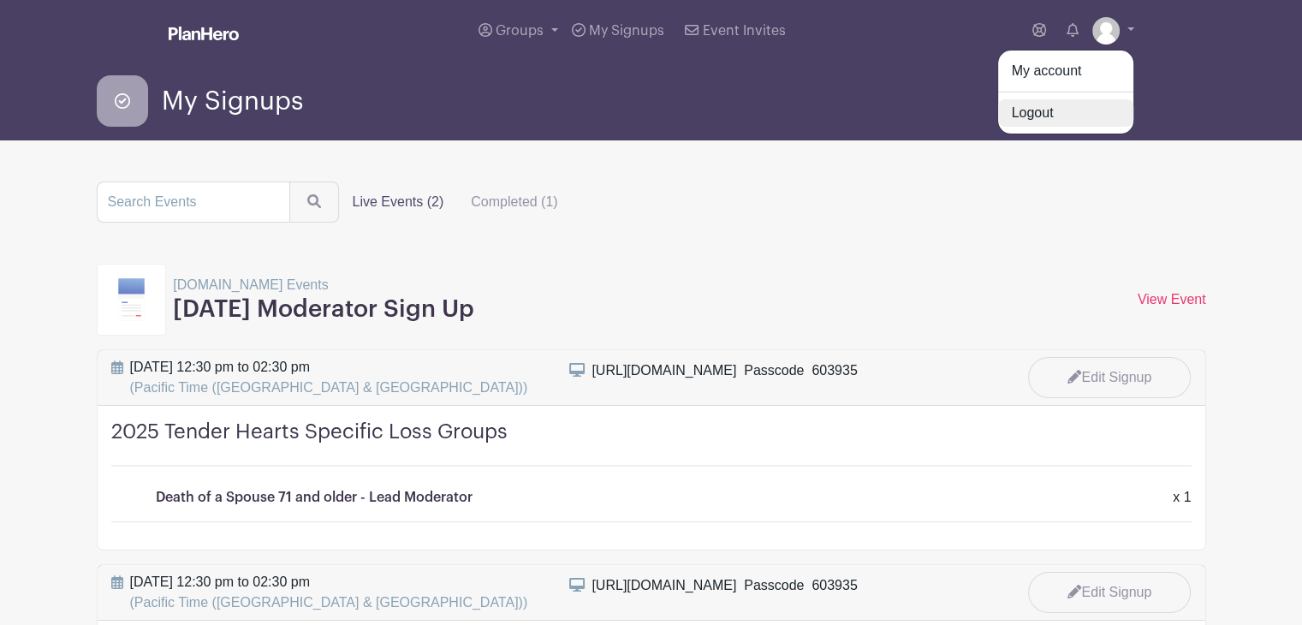
click at [1044, 110] on link "Logout" at bounding box center [1065, 112] width 135 height 27
